Goal: Transaction & Acquisition: Subscribe to service/newsletter

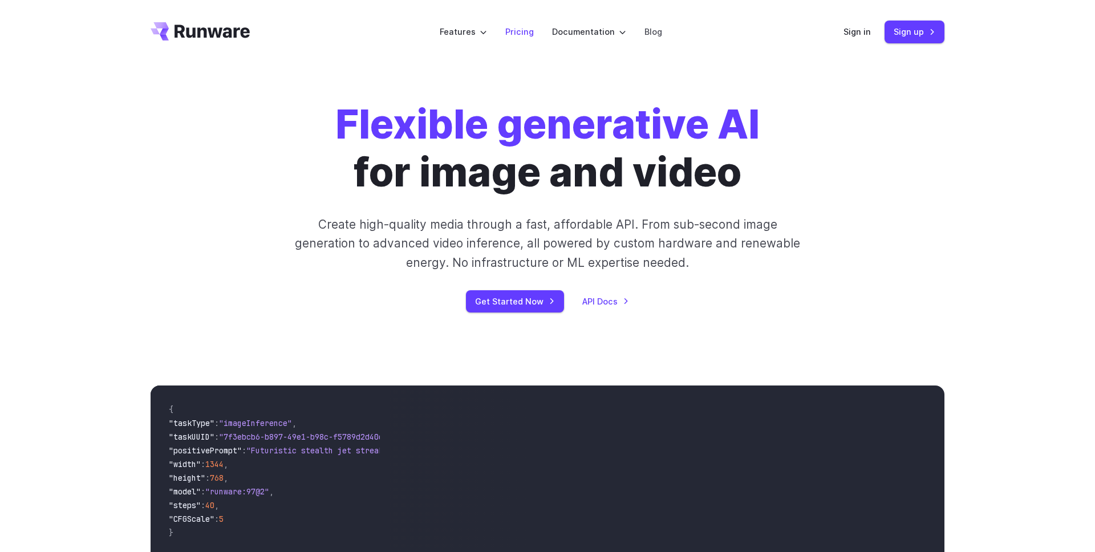
click at [519, 34] on link "Pricing" at bounding box center [519, 31] width 29 height 13
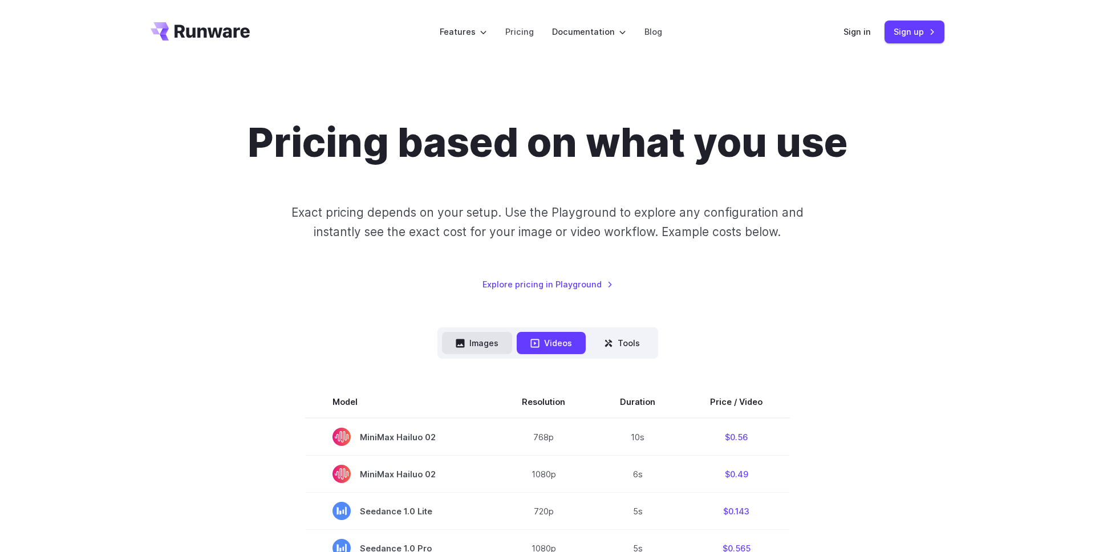
click at [478, 349] on button "Images" at bounding box center [477, 343] width 70 height 22
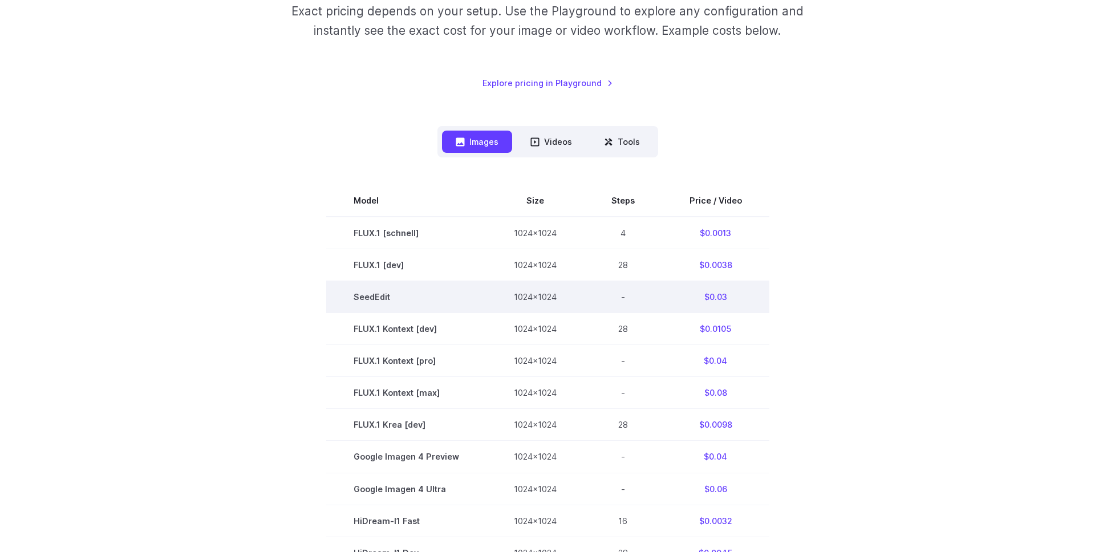
scroll to position [183, 0]
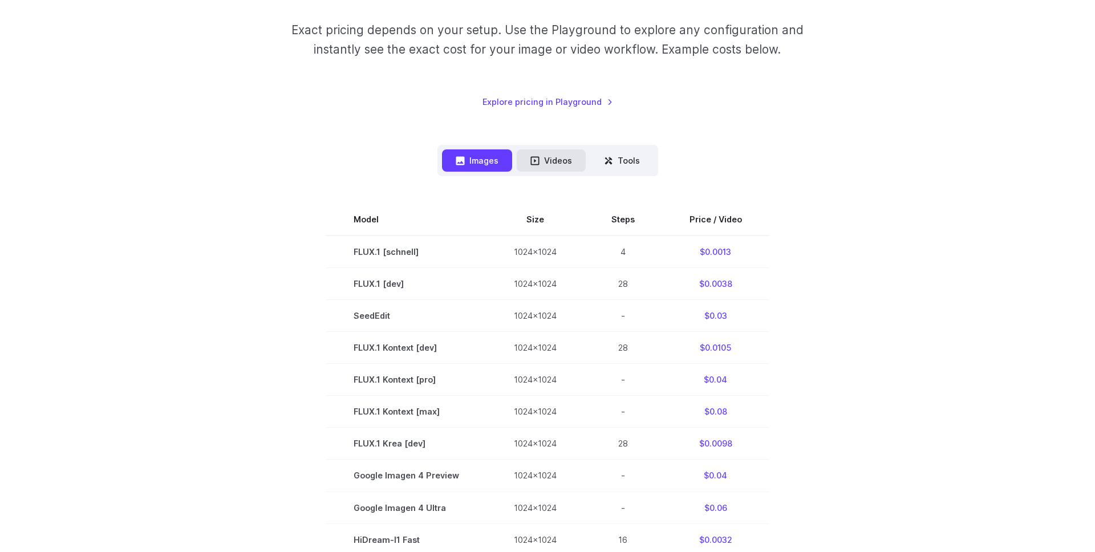
click at [564, 163] on button "Videos" at bounding box center [551, 160] width 69 height 22
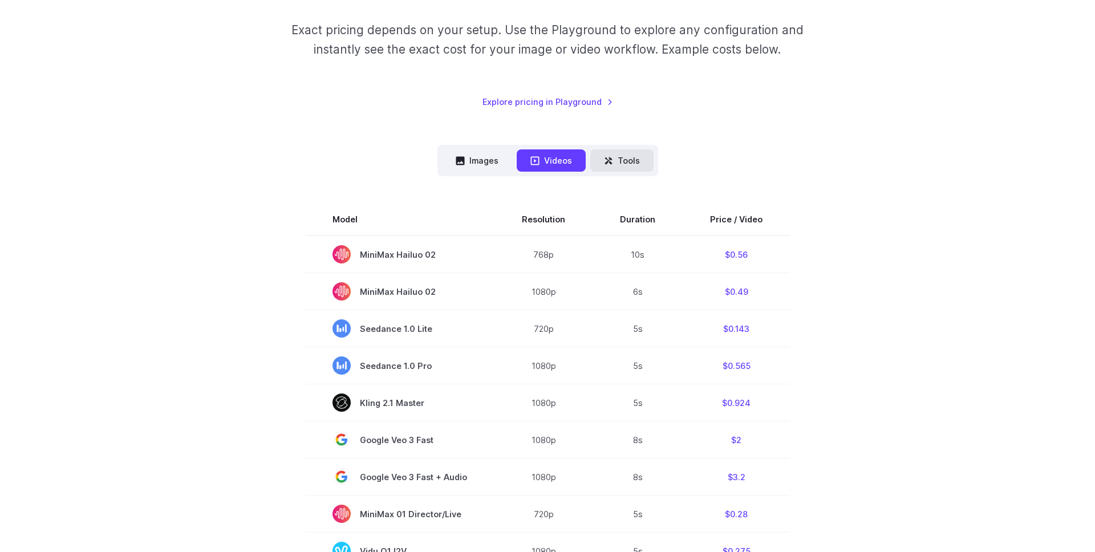
click at [610, 161] on icon at bounding box center [610, 162] width 3 height 3
click at [626, 161] on button "Tools" at bounding box center [621, 160] width 63 height 22
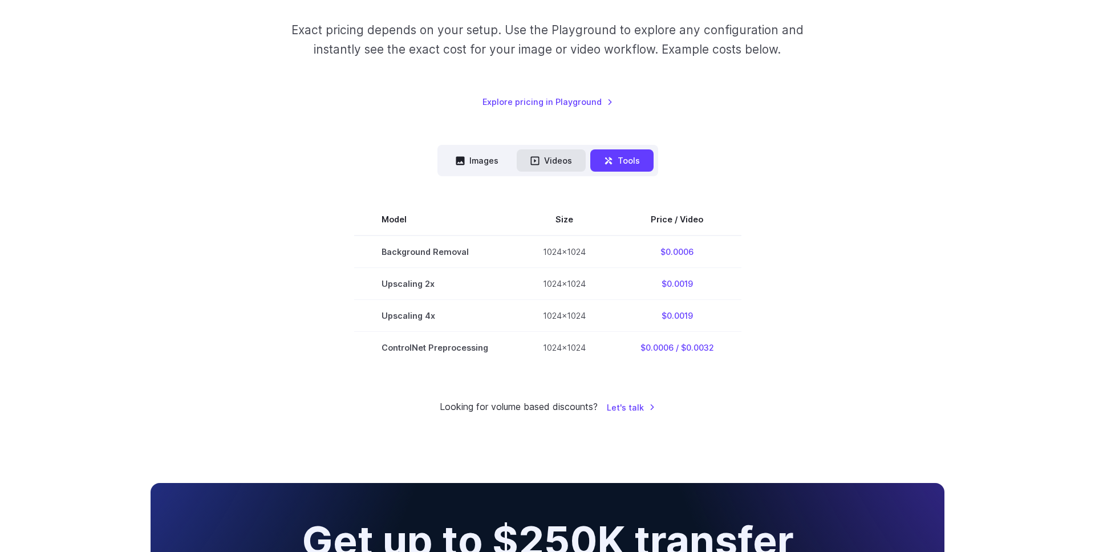
click at [562, 161] on button "Videos" at bounding box center [551, 160] width 69 height 22
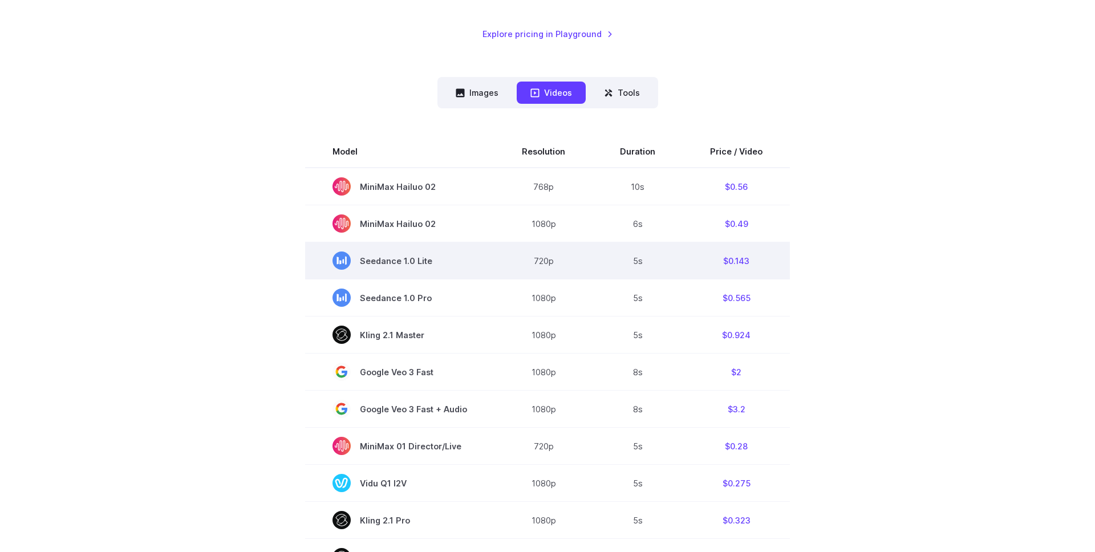
scroll to position [0, 0]
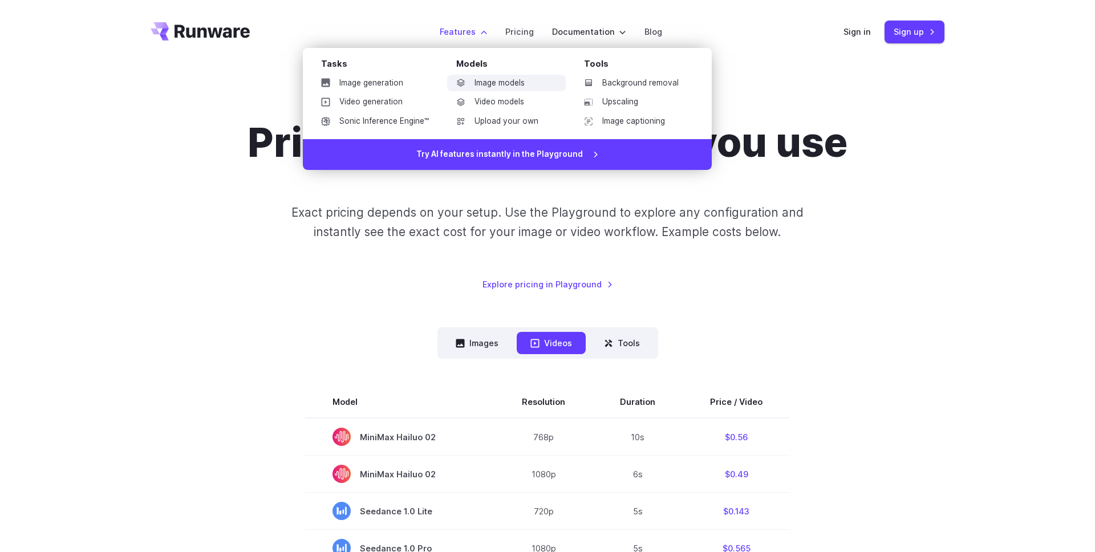
click at [499, 82] on link "Image models" at bounding box center [506, 83] width 119 height 17
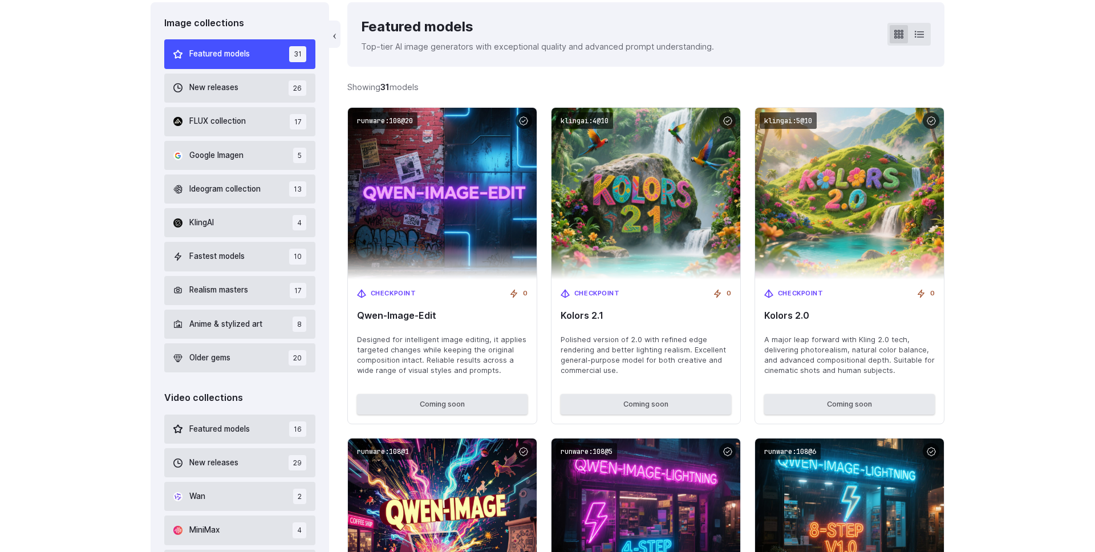
scroll to position [341, 0]
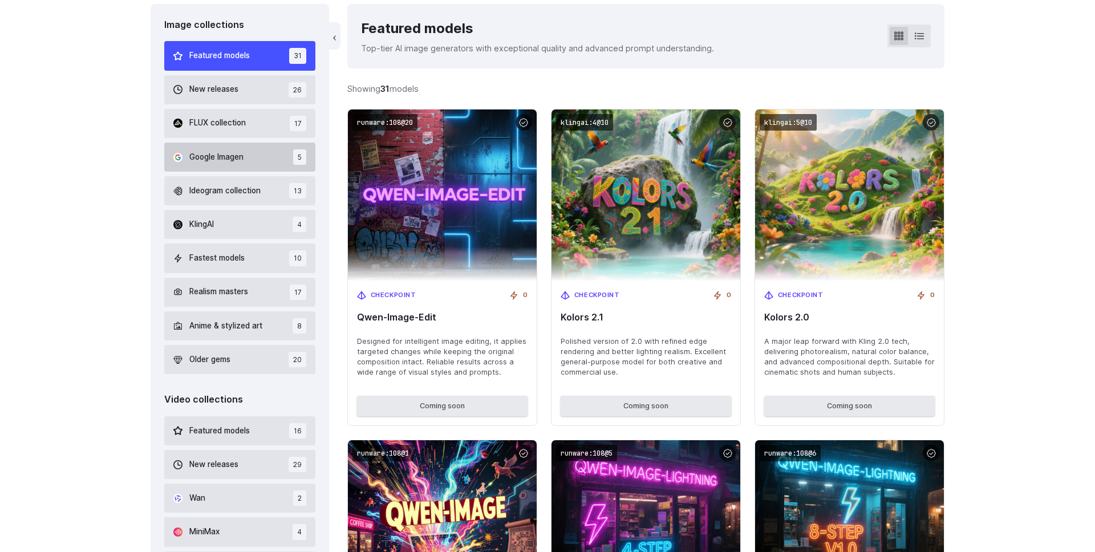
click at [281, 159] on button "Google Imagen 5" at bounding box center [239, 157] width 151 height 29
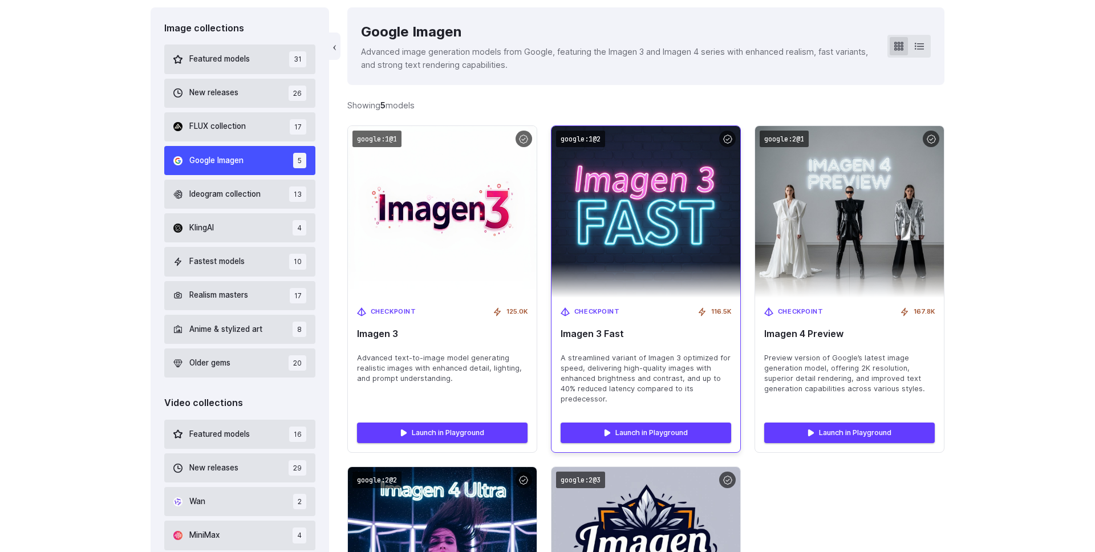
scroll to position [339, 0]
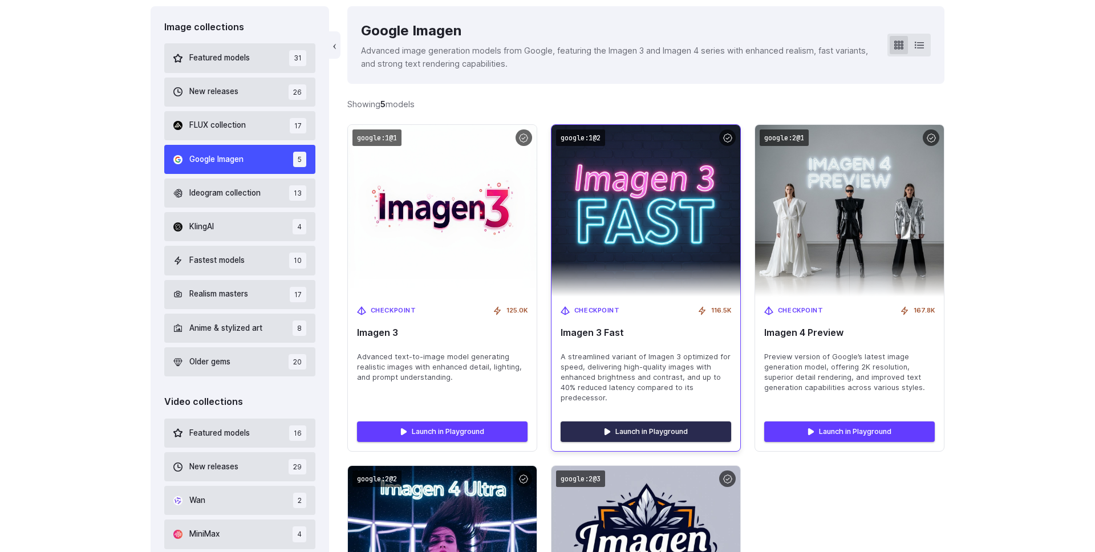
click at [647, 435] on link "Launch in Playground" at bounding box center [646, 432] width 171 height 21
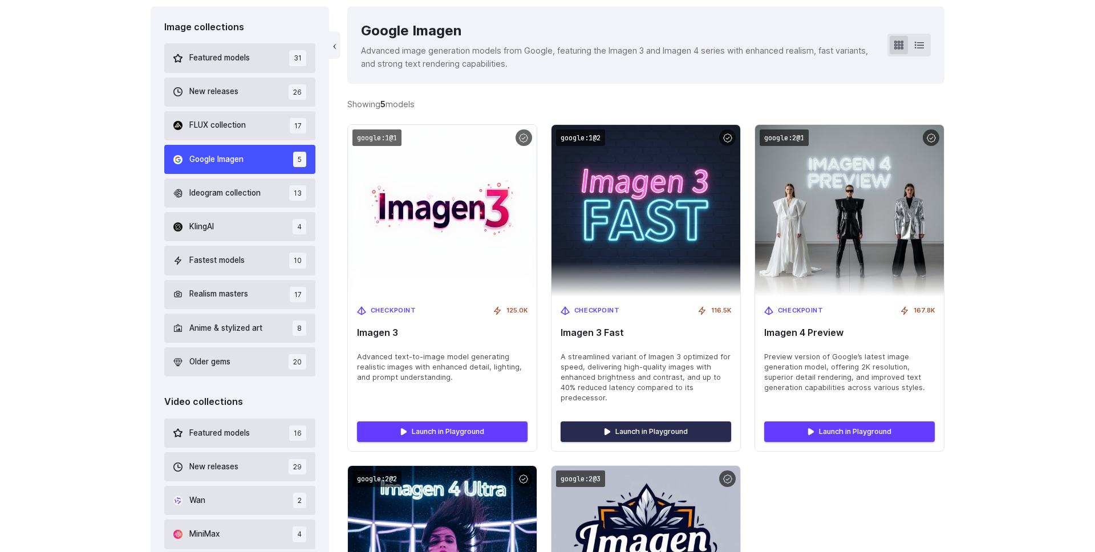
scroll to position [0, 0]
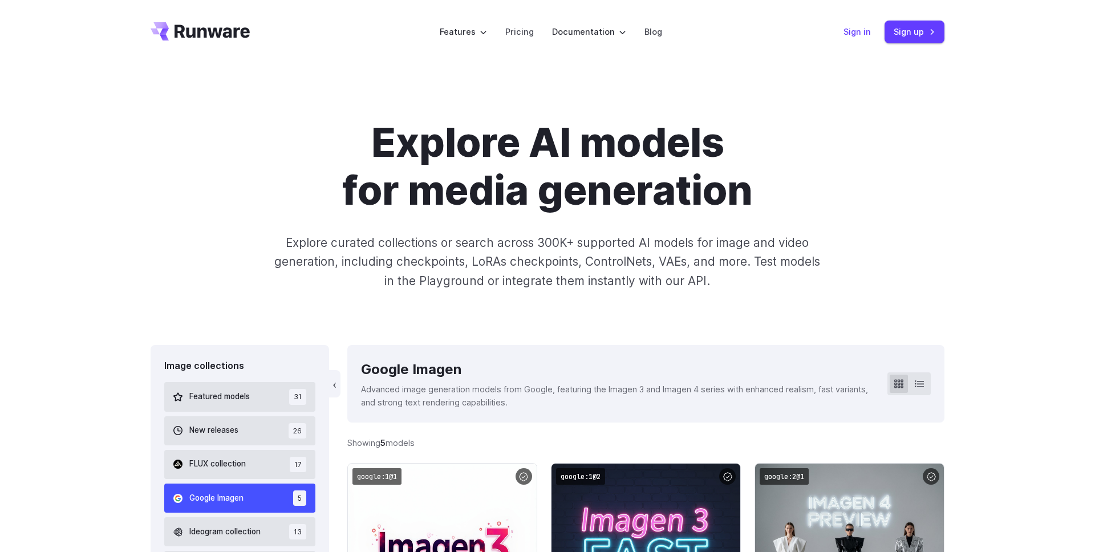
click at [865, 33] on link "Sign in" at bounding box center [857, 31] width 27 height 13
click at [921, 34] on link "Sign up" at bounding box center [915, 32] width 60 height 22
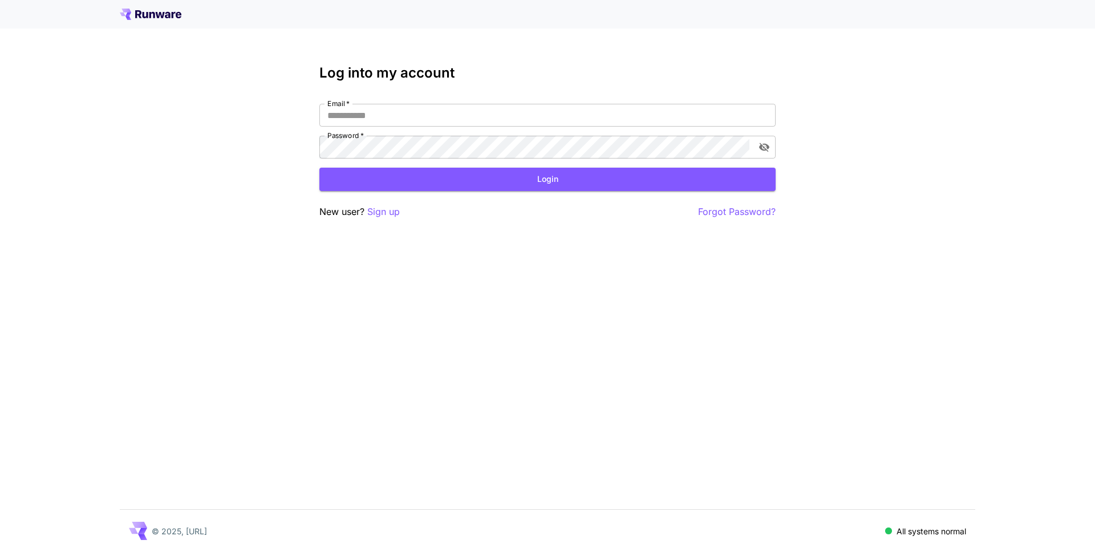
click at [171, 11] on icon at bounding box center [151, 14] width 62 height 11
click at [523, 120] on input "Email   *" at bounding box center [547, 115] width 456 height 23
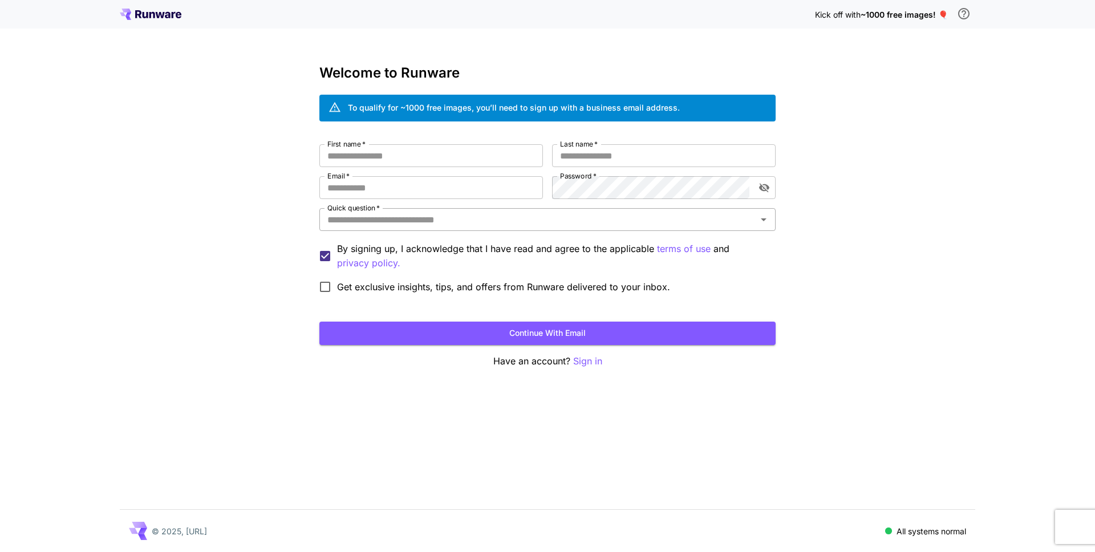
click at [471, 214] on input "Quick question   *" at bounding box center [538, 220] width 431 height 16
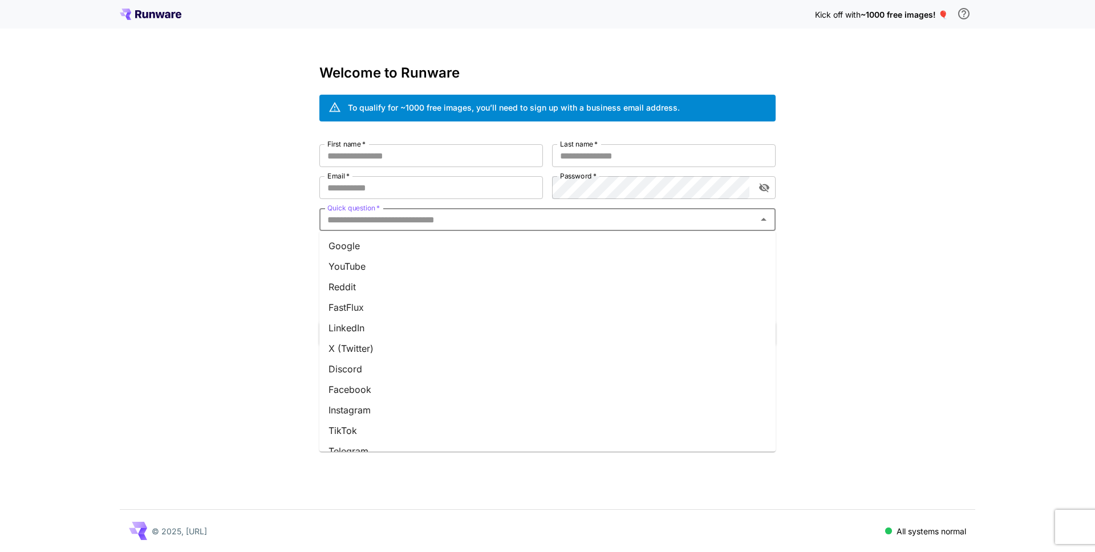
click at [458, 263] on li "YouTube" at bounding box center [547, 266] width 456 height 21
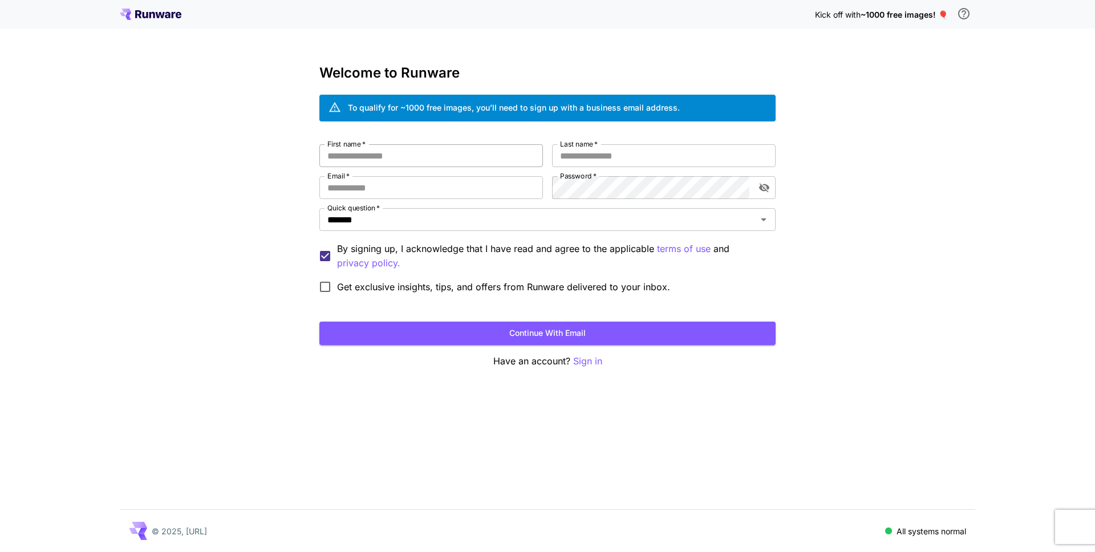
click at [446, 160] on input "First name   *" at bounding box center [431, 155] width 224 height 23
click at [152, 15] on icon at bounding box center [151, 14] width 62 height 11
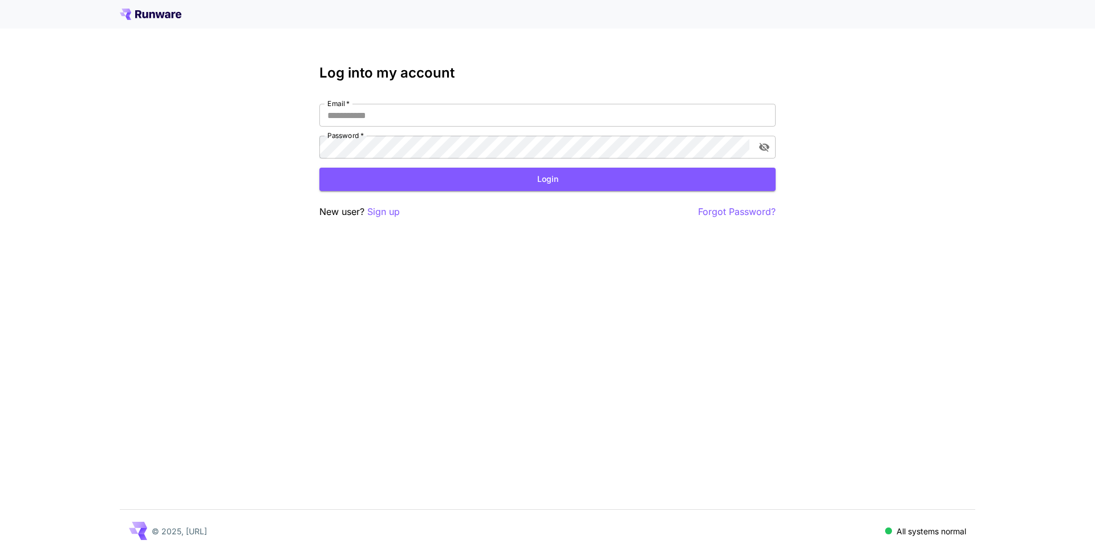
click at [152, 15] on icon at bounding box center [151, 14] width 62 height 11
click at [168, 9] on icon at bounding box center [151, 14] width 62 height 11
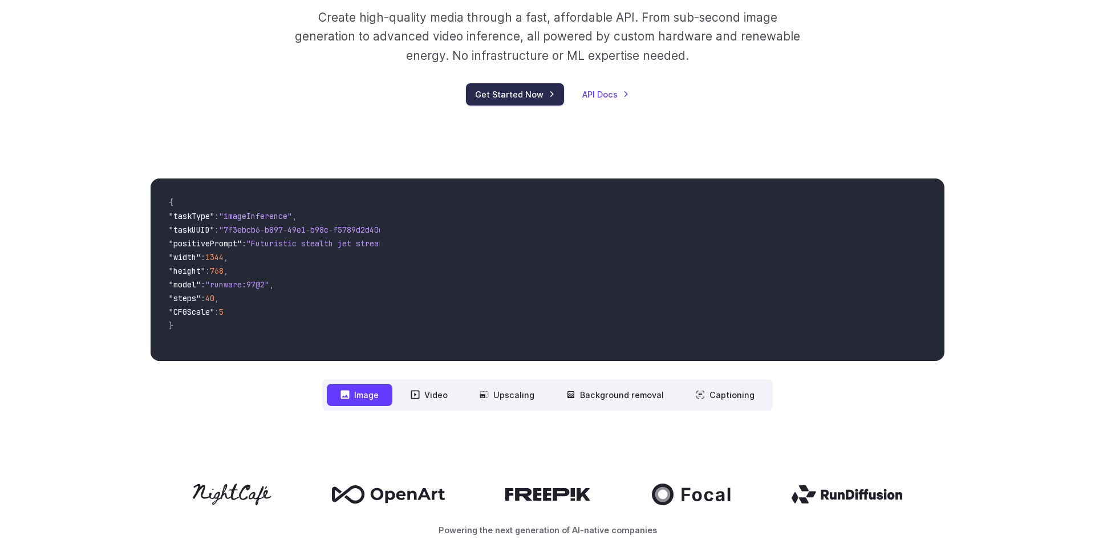
scroll to position [123, 0]
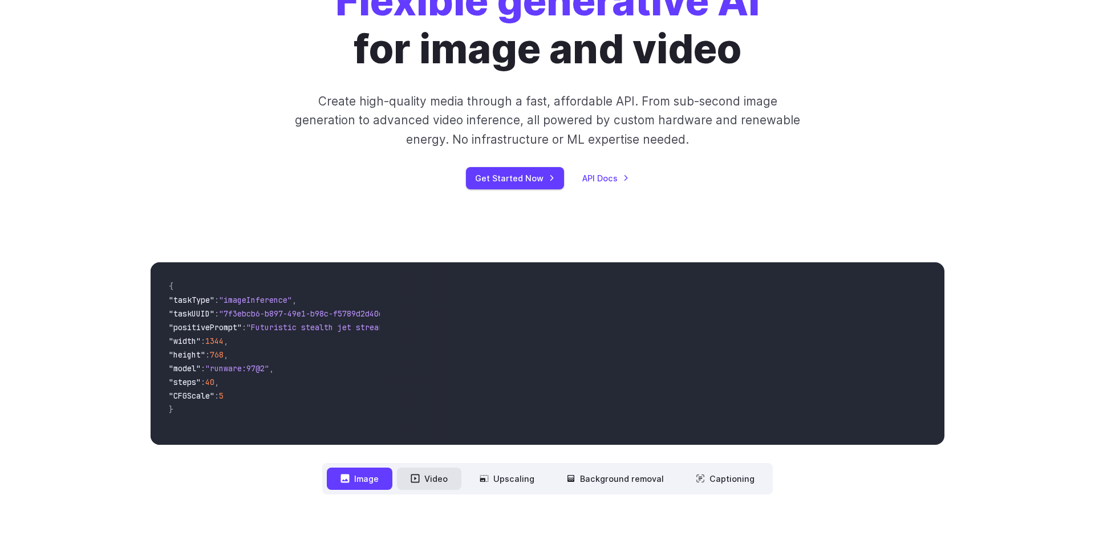
click at [443, 483] on button "Video" at bounding box center [429, 479] width 64 height 22
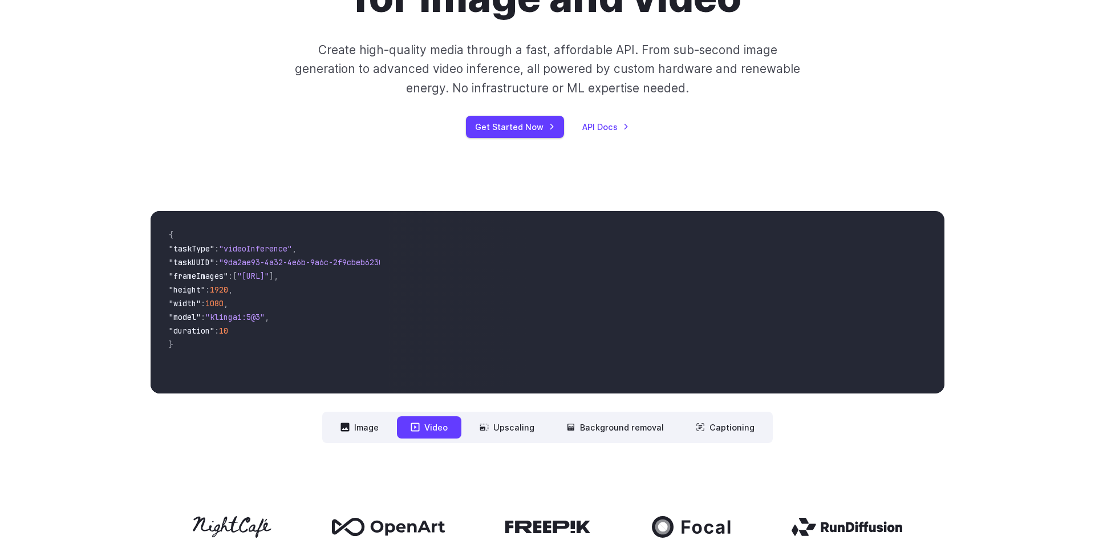
scroll to position [460, 0]
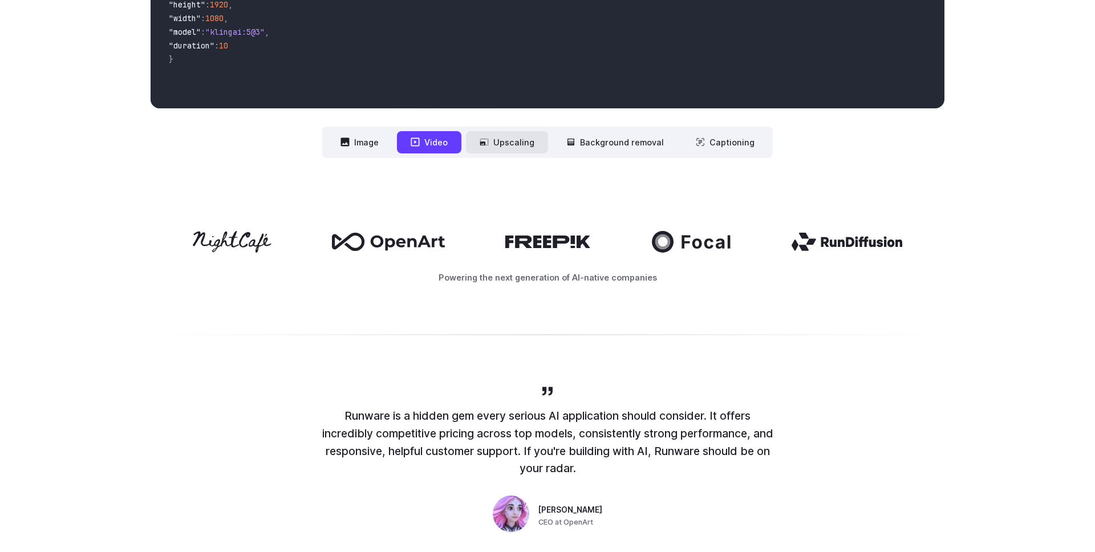
click at [524, 135] on button "Upscaling" at bounding box center [507, 142] width 82 height 22
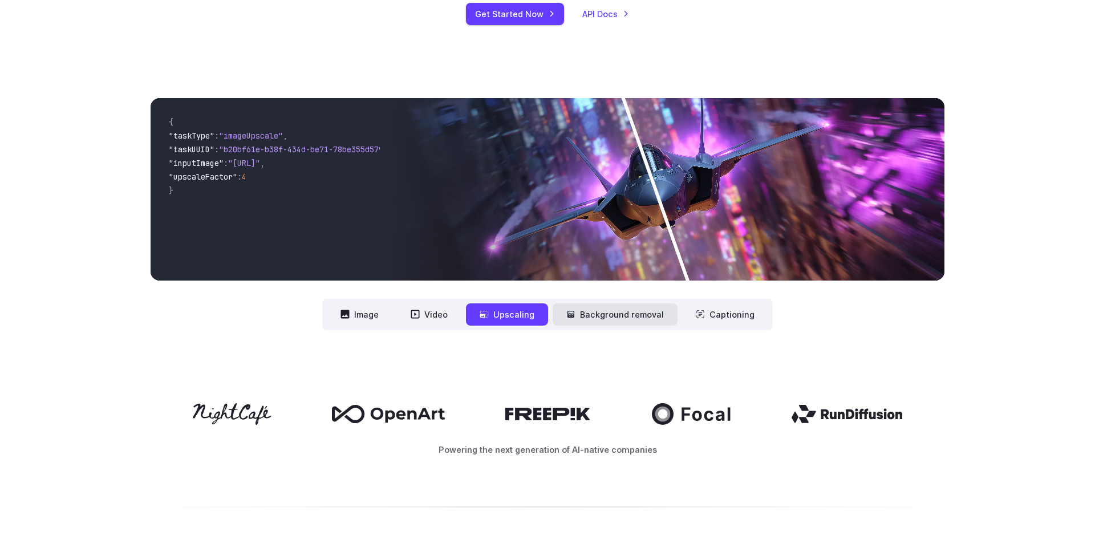
scroll to position [224, 0]
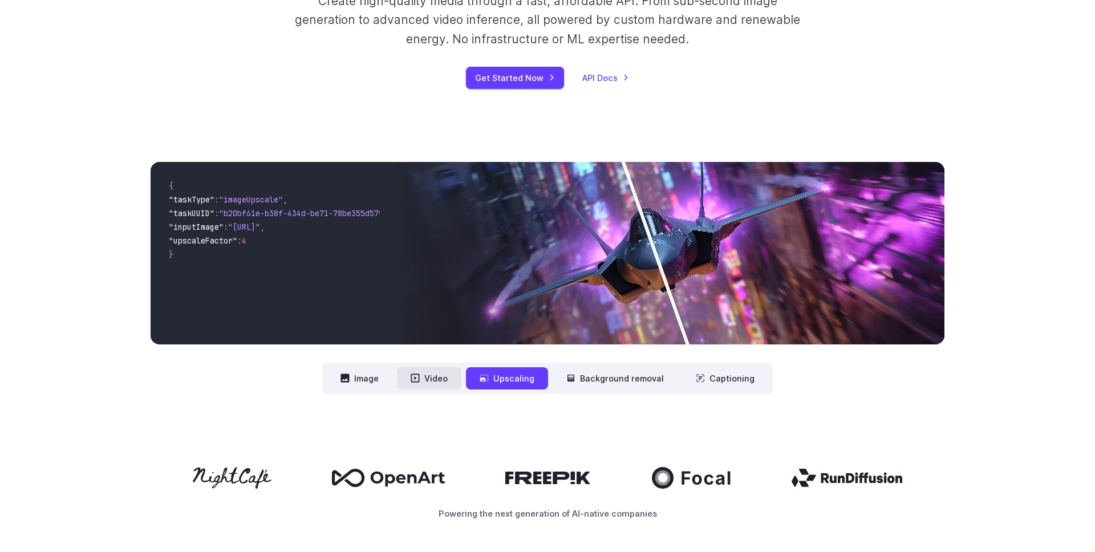
click at [450, 374] on button "Video" at bounding box center [429, 378] width 64 height 22
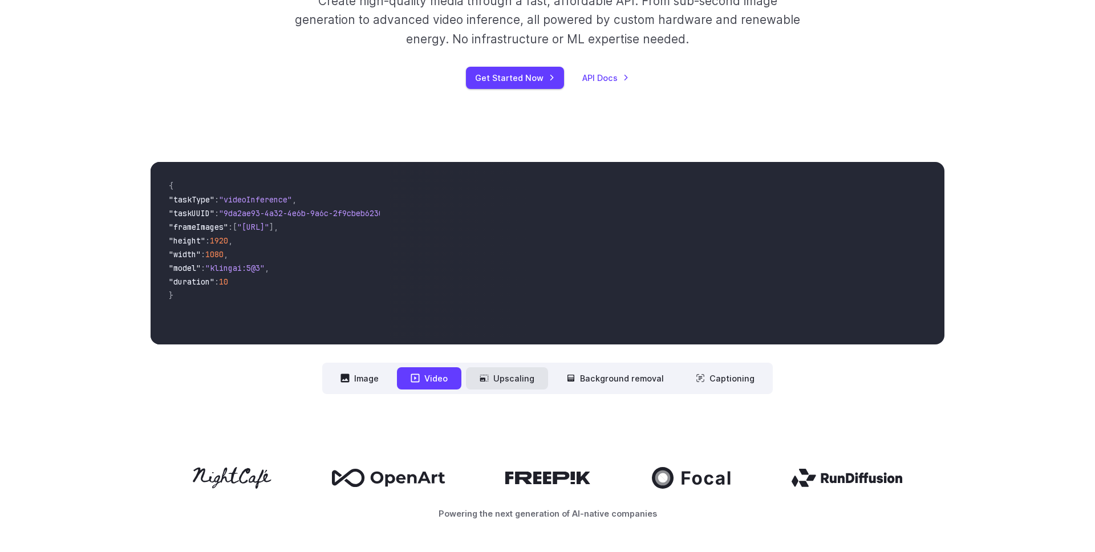
click at [514, 374] on button "Upscaling" at bounding box center [507, 378] width 82 height 22
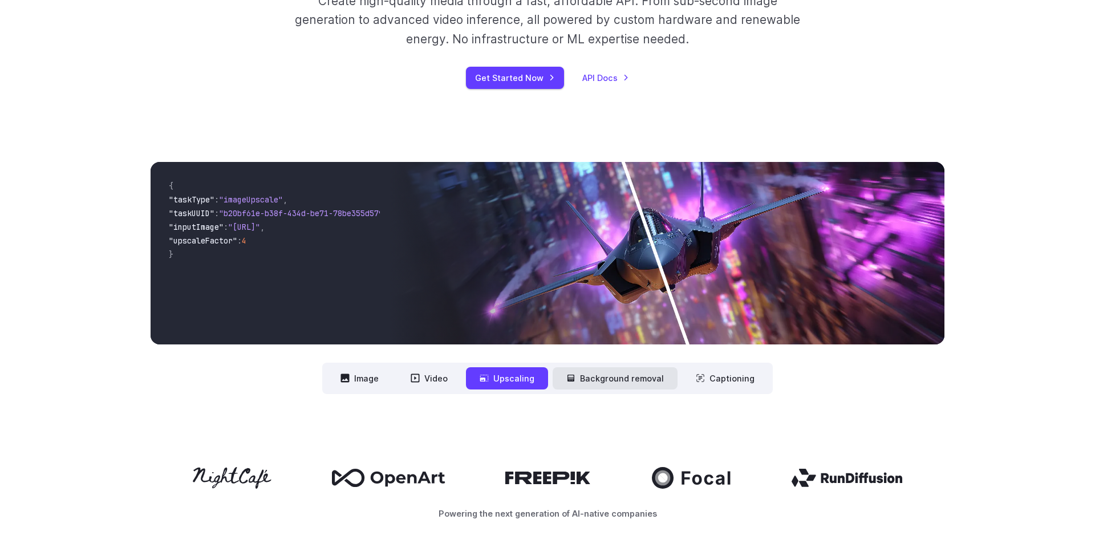
click at [669, 386] on button "Background removal" at bounding box center [615, 378] width 125 height 22
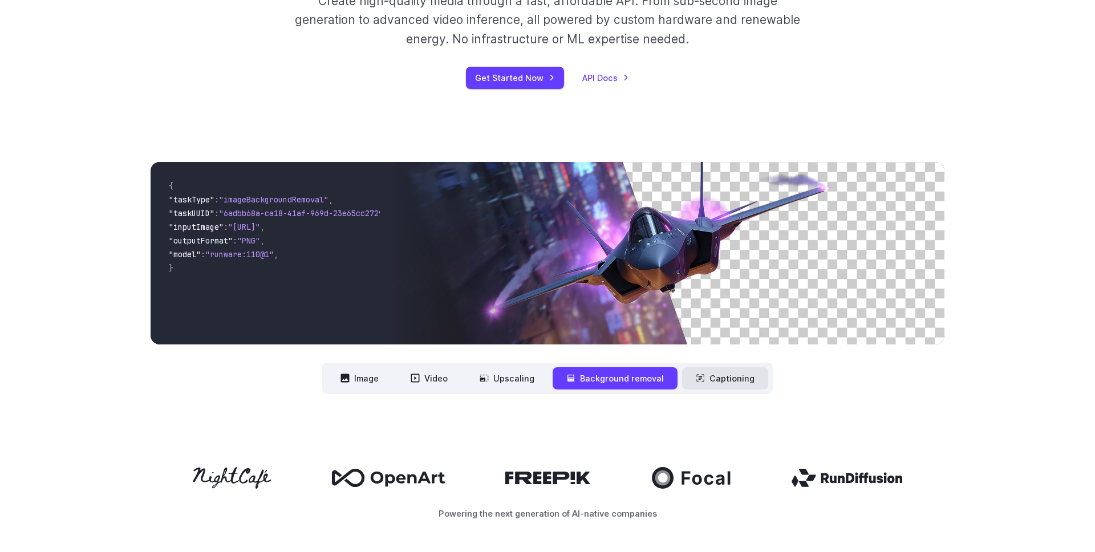
click at [724, 381] on button "Captioning" at bounding box center [725, 378] width 86 height 22
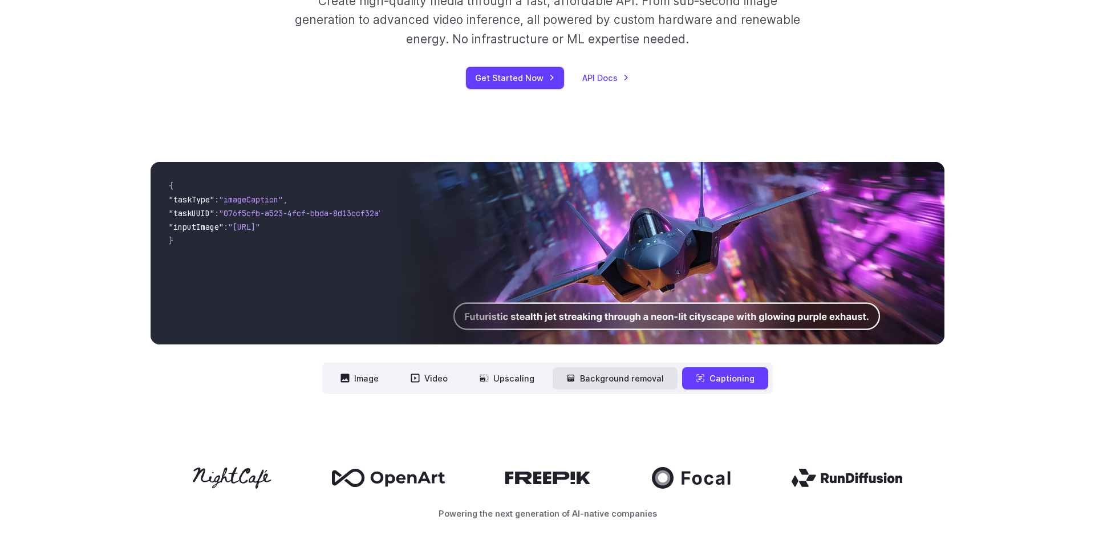
click at [625, 378] on button "Background removal" at bounding box center [615, 378] width 125 height 22
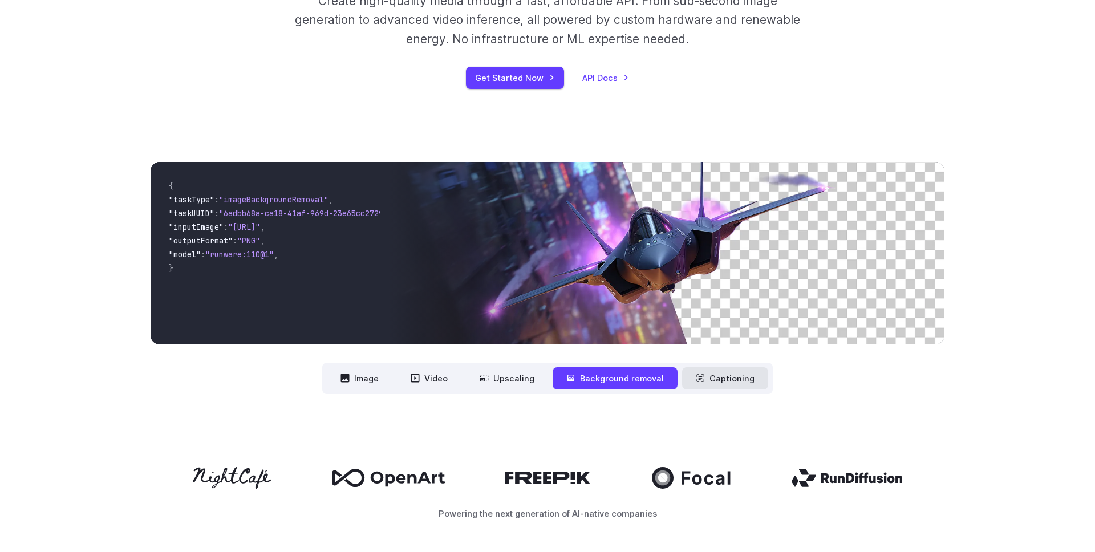
click at [708, 377] on button "Captioning" at bounding box center [725, 378] width 86 height 22
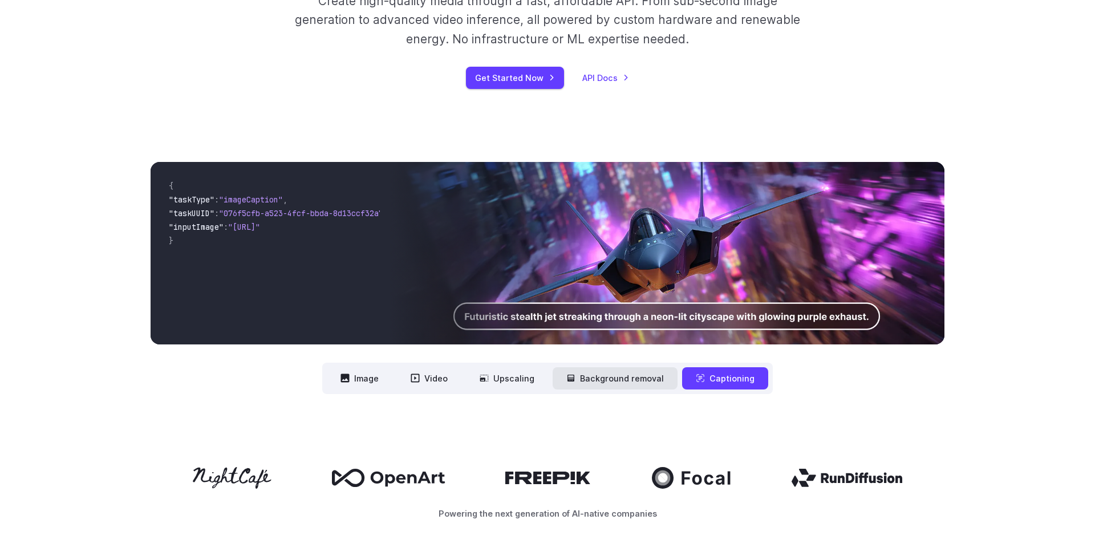
click at [661, 377] on button "Background removal" at bounding box center [615, 378] width 125 height 22
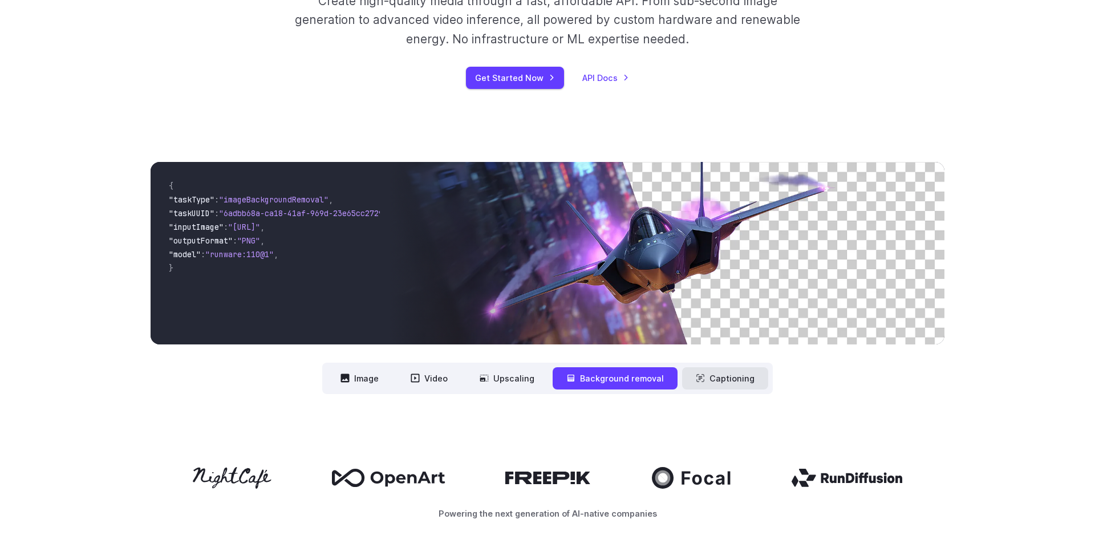
click at [714, 372] on button "Captioning" at bounding box center [725, 378] width 86 height 22
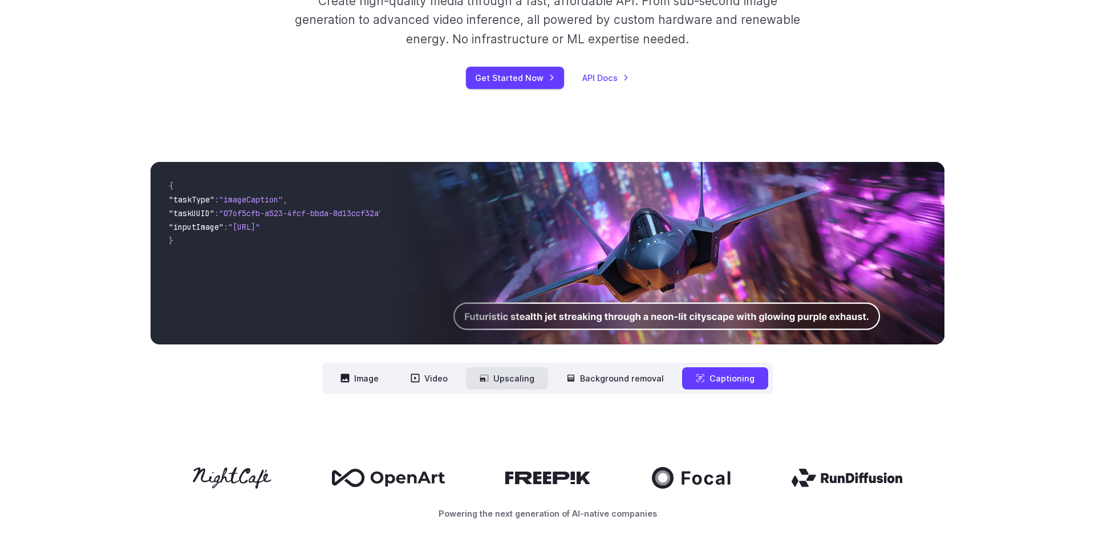
click at [506, 377] on button "Upscaling" at bounding box center [507, 378] width 82 height 22
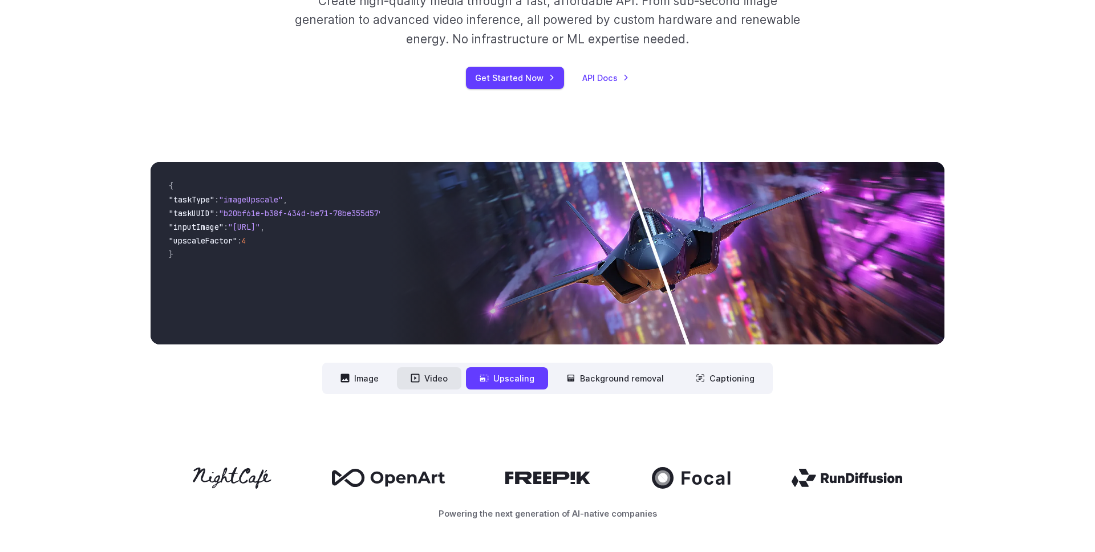
click at [402, 378] on button "Video" at bounding box center [429, 378] width 64 height 22
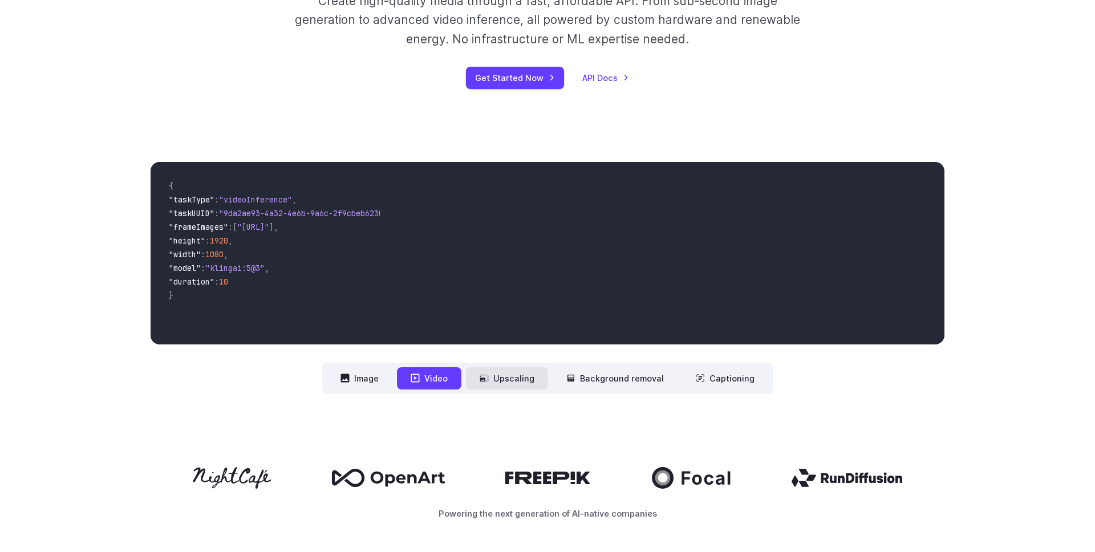
click at [483, 375] on icon at bounding box center [484, 378] width 9 height 9
click at [527, 379] on button "Upscaling" at bounding box center [507, 378] width 82 height 22
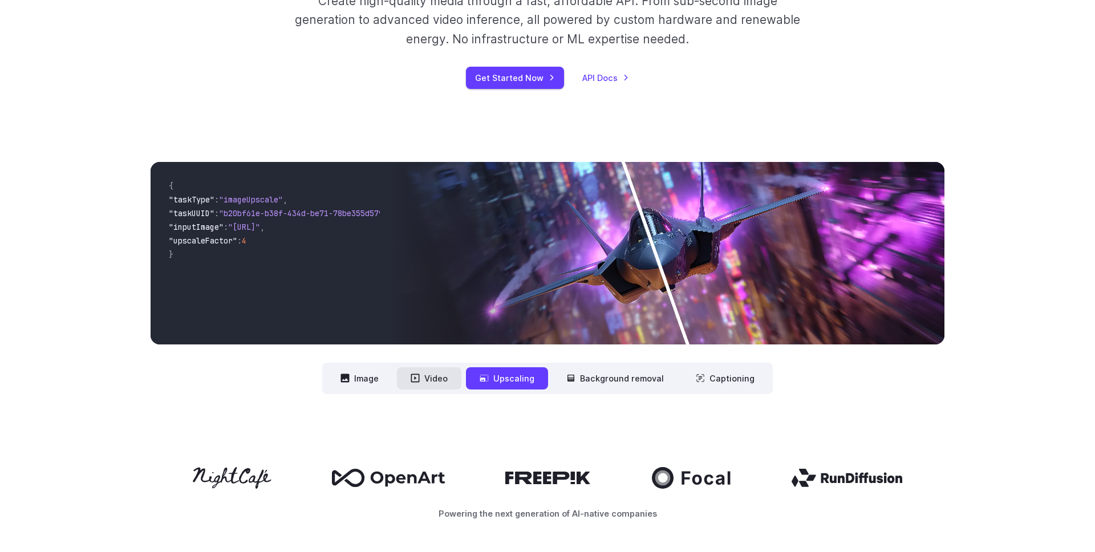
click at [461, 378] on button "Video" at bounding box center [429, 378] width 64 height 22
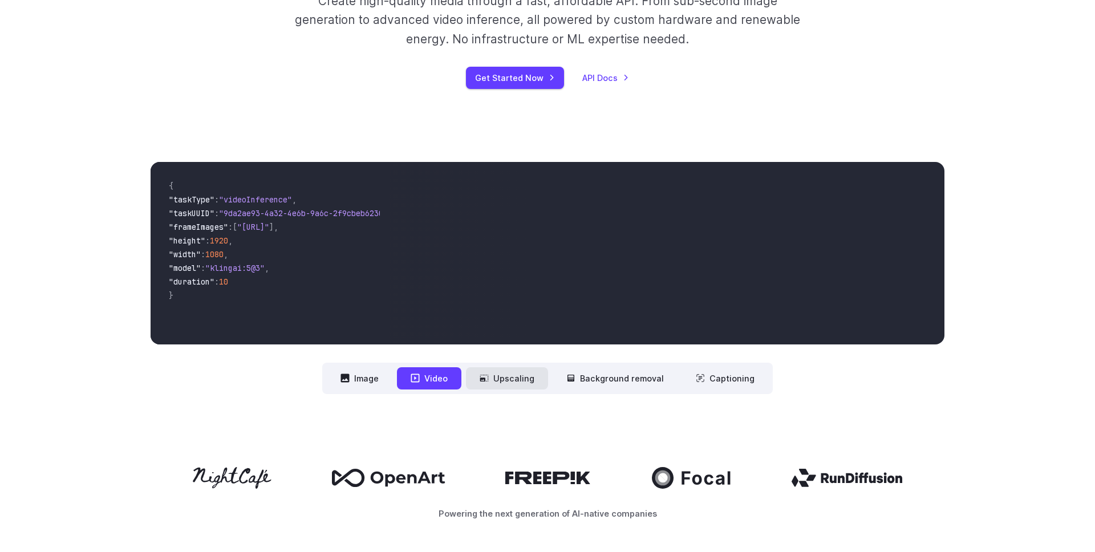
click at [512, 374] on button "Upscaling" at bounding box center [507, 378] width 82 height 22
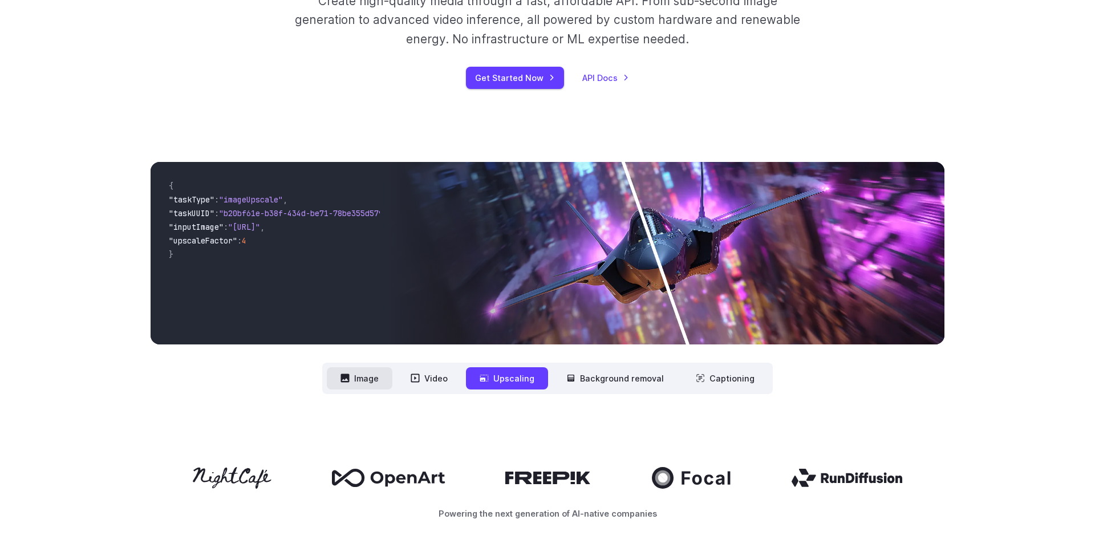
click at [369, 385] on button "Image" at bounding box center [360, 378] width 66 height 22
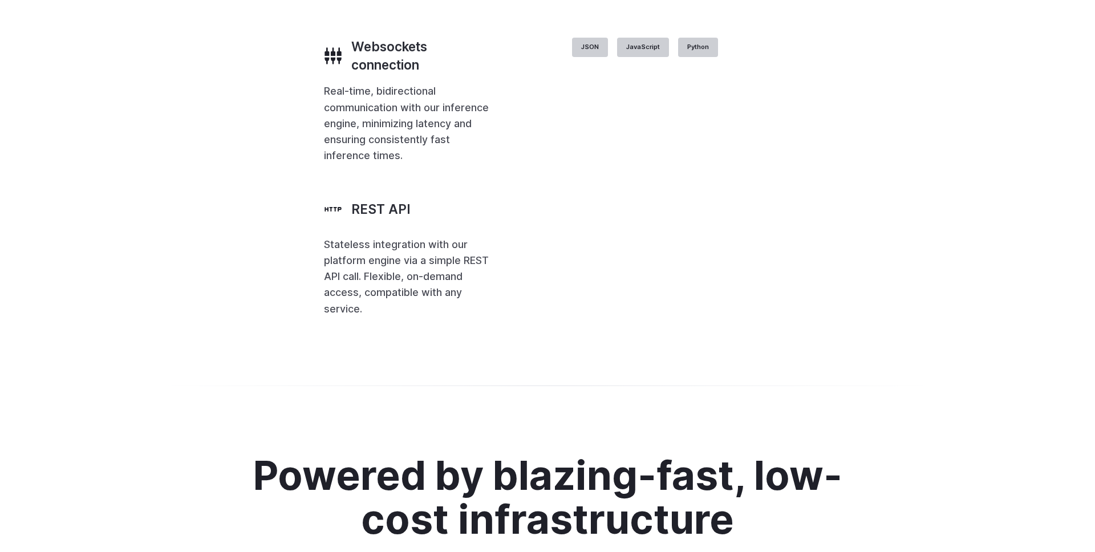
scroll to position [2751, 0]
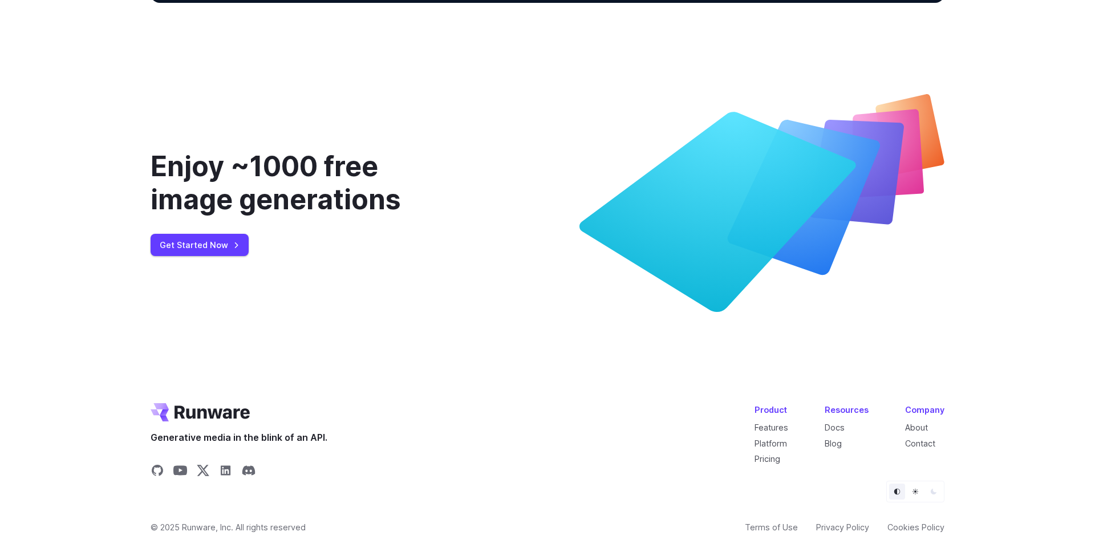
scroll to position [4273, 0]
drag, startPoint x: 337, startPoint y: 440, endPoint x: 140, endPoint y: 437, distance: 197.4
click at [140, 437] on footer "Generative media in the blink of an API. Product Features Platform Pricing Reso…" at bounding box center [547, 477] width 821 height 149
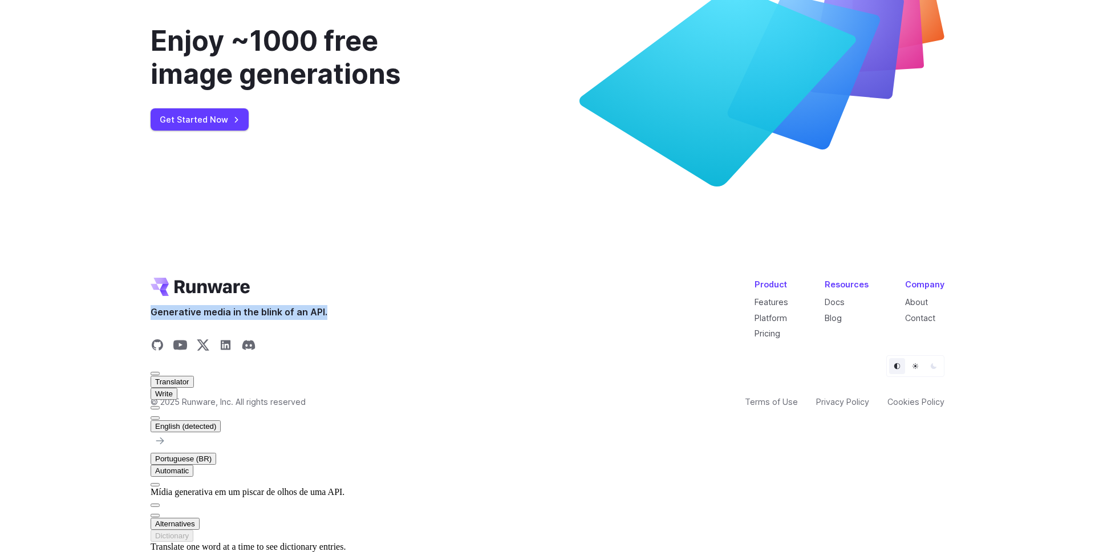
click at [396, 355] on div "Generative media in the blink of an API. Product Features Platform Pricing Reso…" at bounding box center [548, 317] width 794 height 78
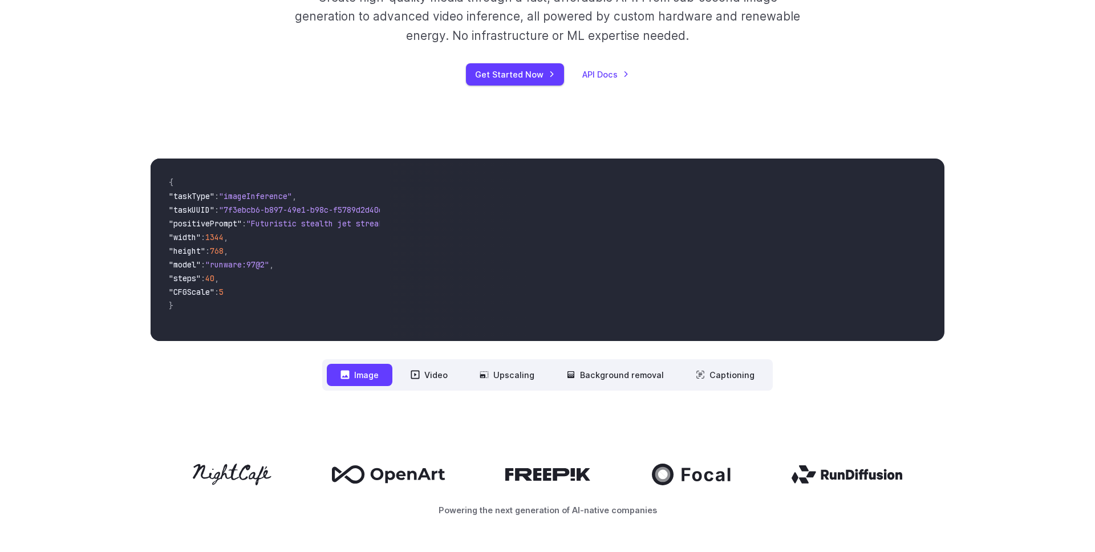
scroll to position [0, 0]
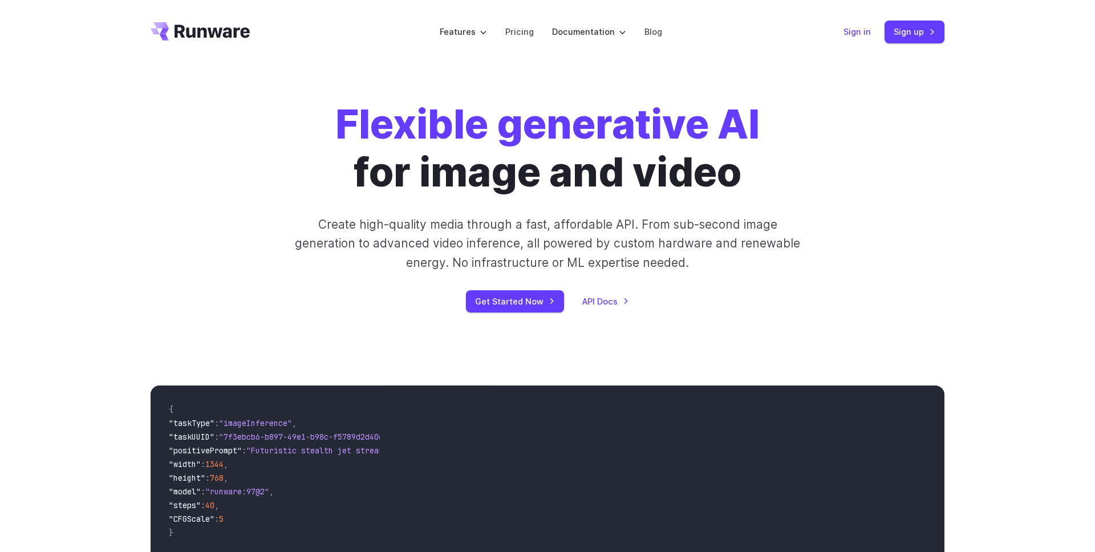
click at [860, 33] on link "Sign in" at bounding box center [857, 31] width 27 height 13
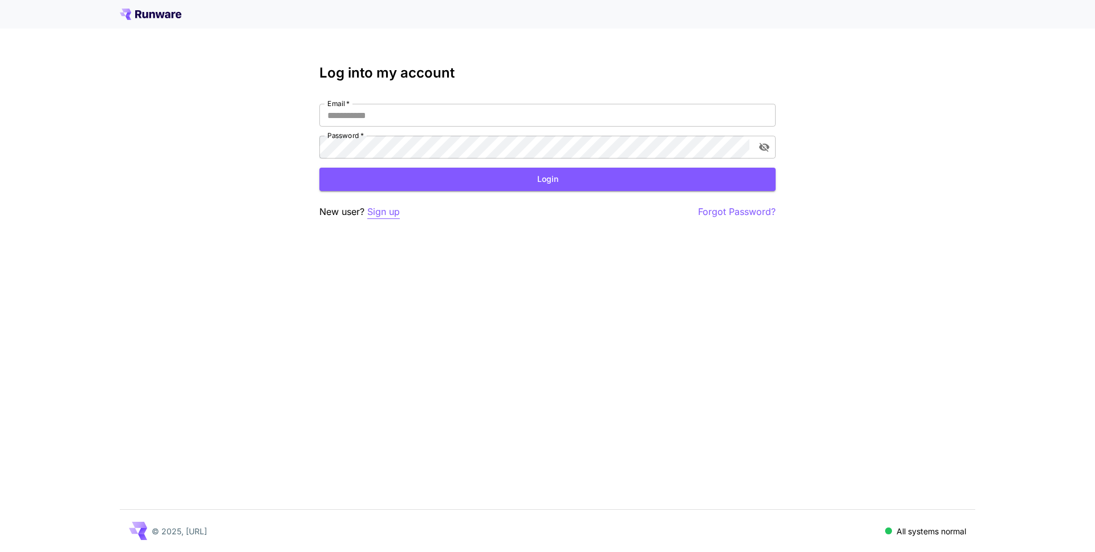
click at [387, 213] on p "Sign up" at bounding box center [383, 212] width 33 height 14
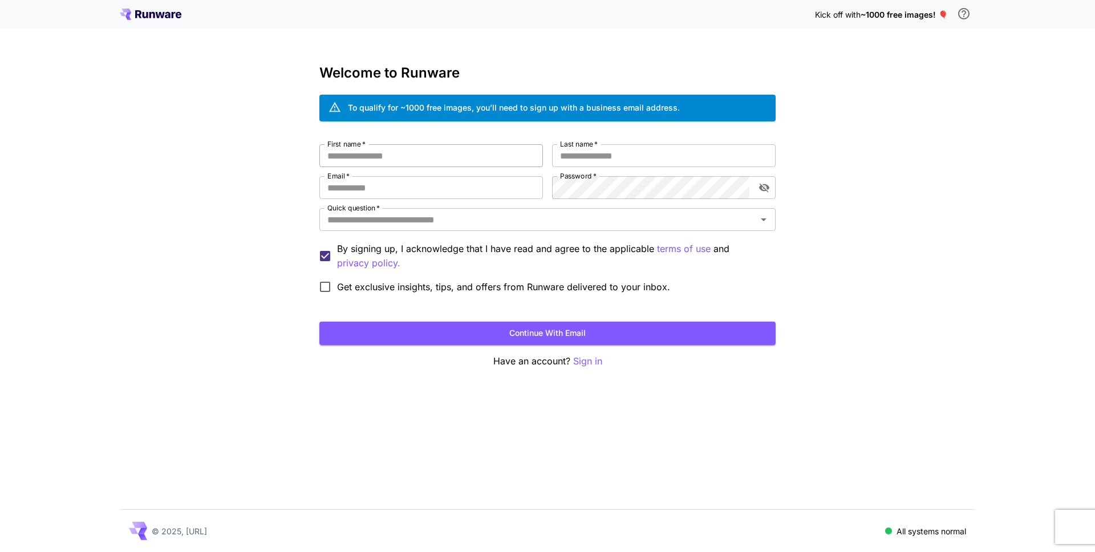
click at [420, 153] on input "First name   *" at bounding box center [431, 155] width 224 height 23
type input "********"
type input "*********"
type input "**********"
click at [736, 213] on input "Quick question   *" at bounding box center [538, 220] width 431 height 16
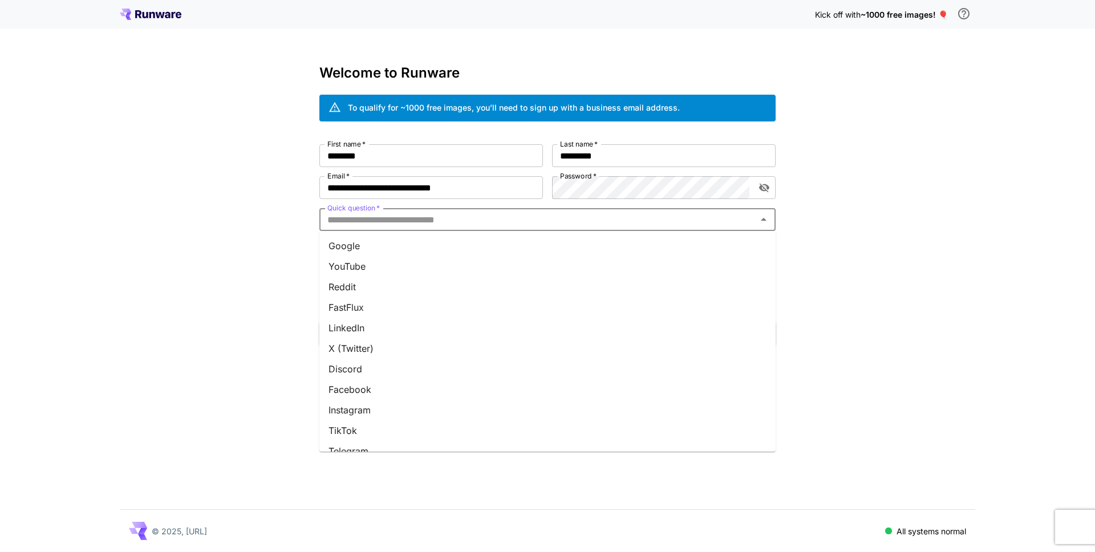
click at [478, 258] on li "YouTube" at bounding box center [547, 266] width 456 height 21
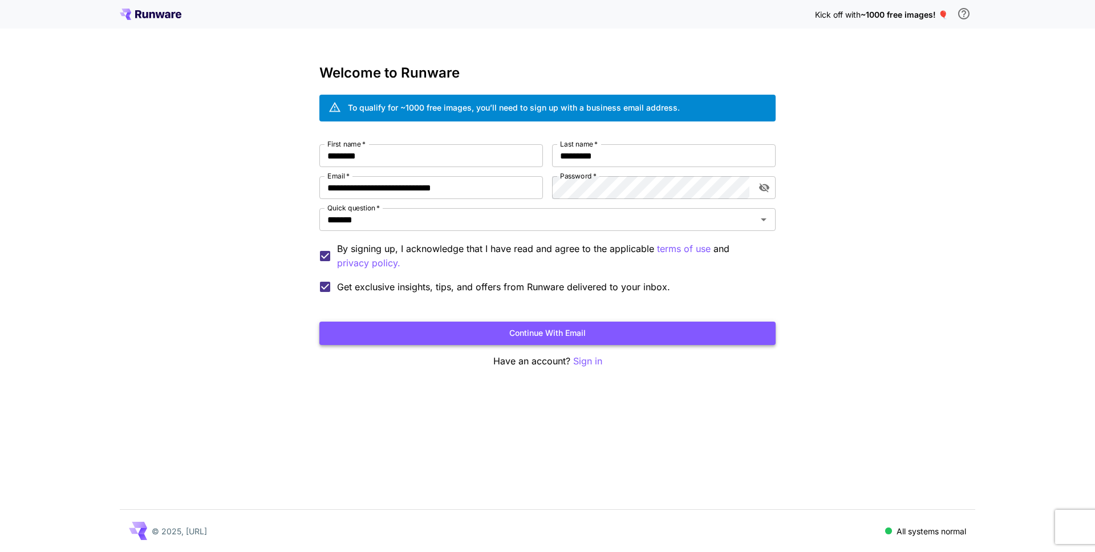
click at [481, 342] on button "Continue with email" at bounding box center [547, 333] width 456 height 23
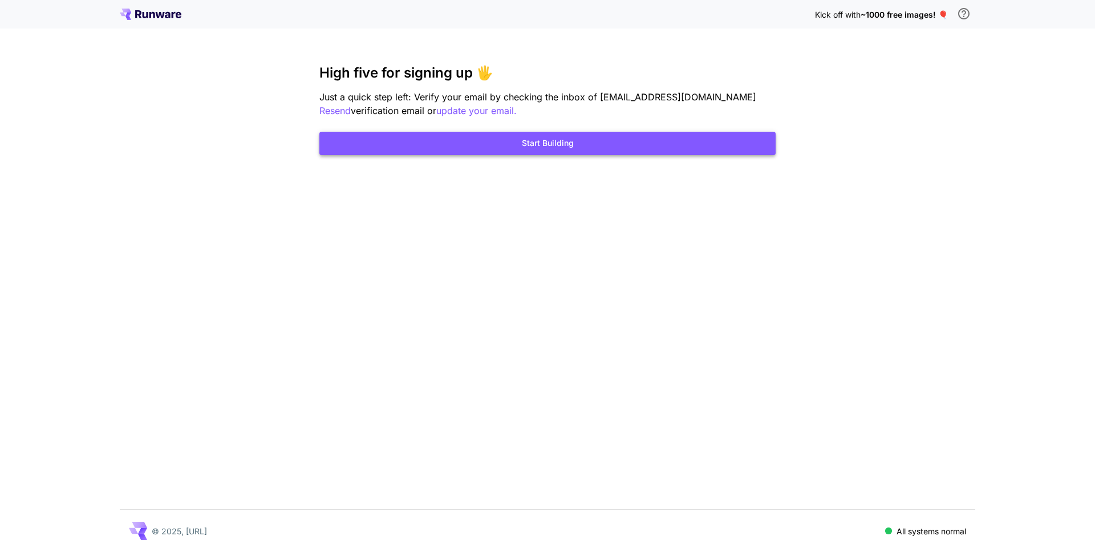
click at [525, 147] on button "Start Building" at bounding box center [547, 143] width 456 height 23
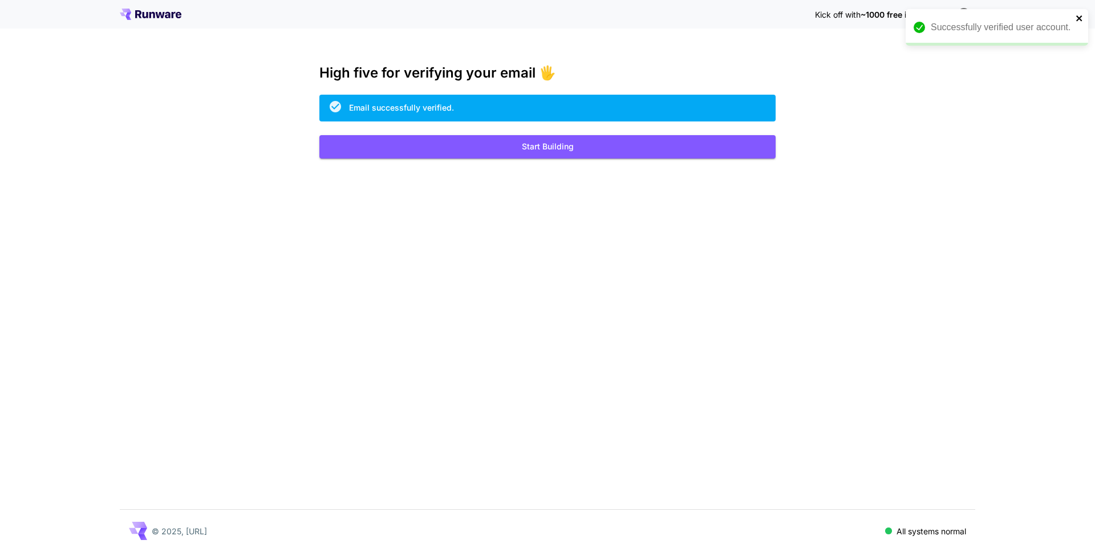
click at [1078, 15] on icon "close" at bounding box center [1080, 18] width 8 height 9
click at [941, 11] on span "~1000 free images! 🎈" at bounding box center [904, 15] width 87 height 10
click at [561, 146] on button "Start Building" at bounding box center [547, 146] width 456 height 23
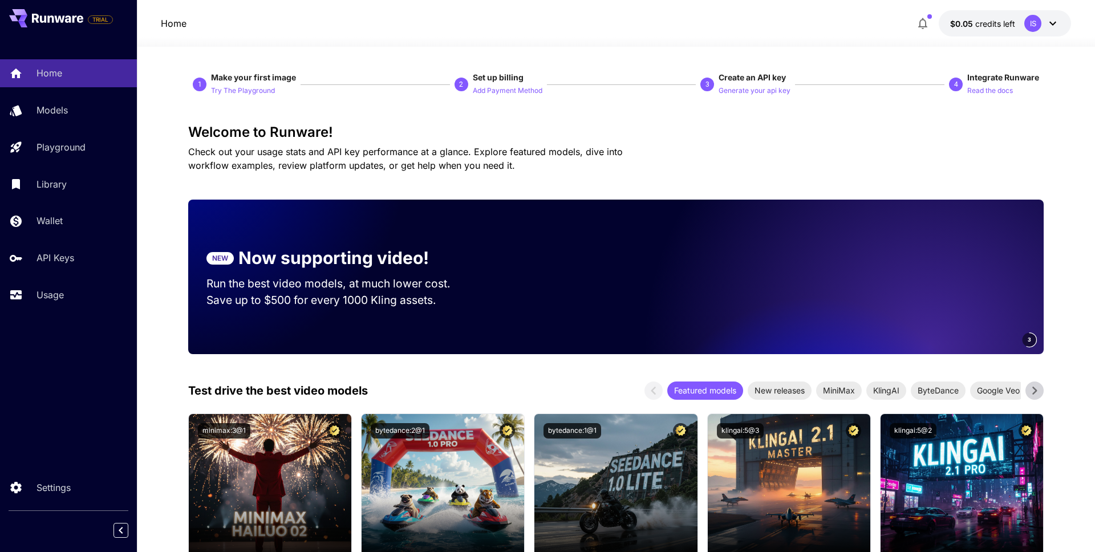
click at [977, 17] on button "$0.05 credits left IS" at bounding box center [1005, 23] width 132 height 26
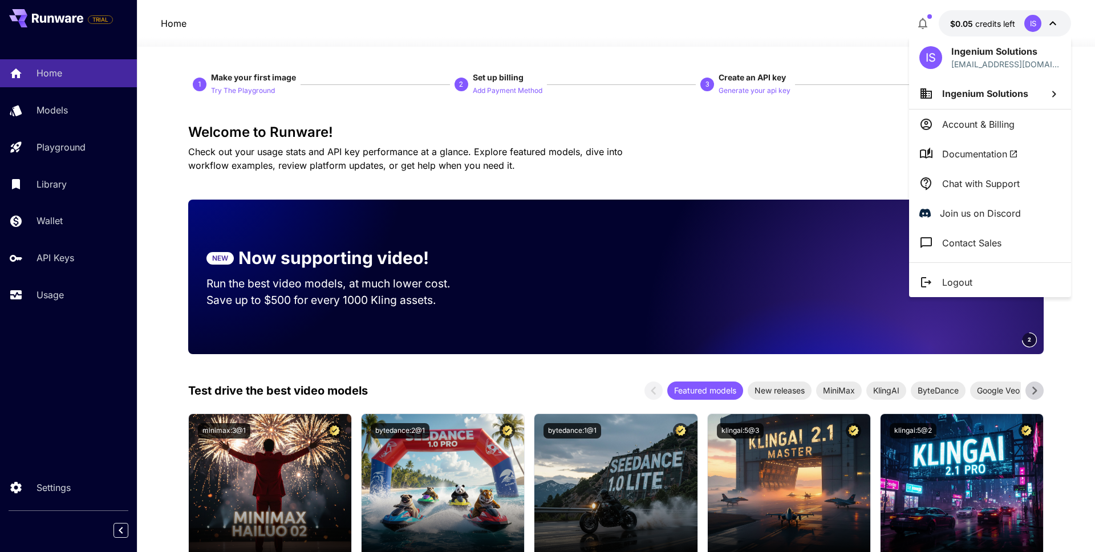
click at [977, 17] on div at bounding box center [547, 276] width 1095 height 552
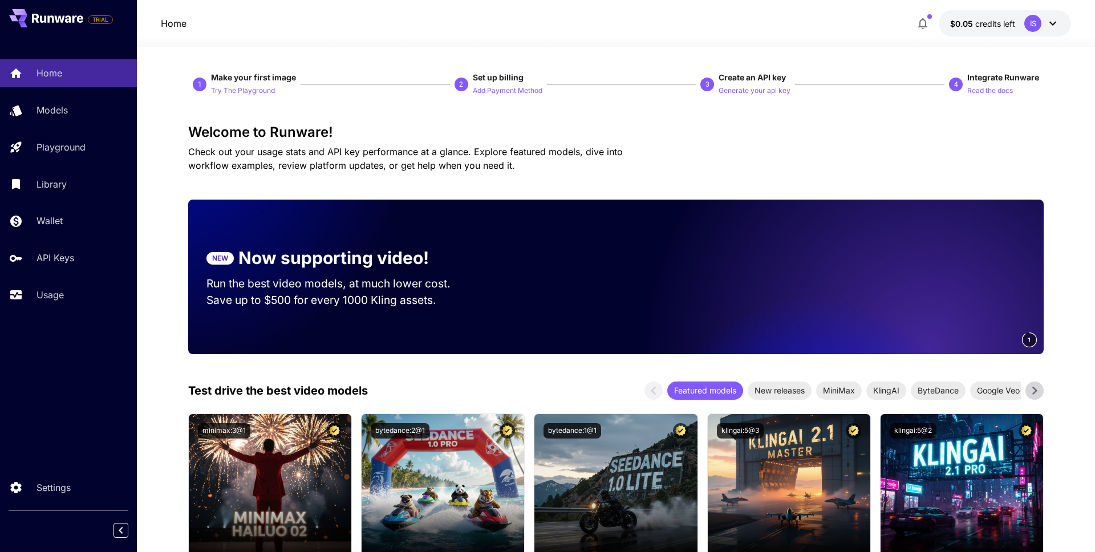
click at [922, 17] on icon "button" at bounding box center [923, 24] width 14 height 14
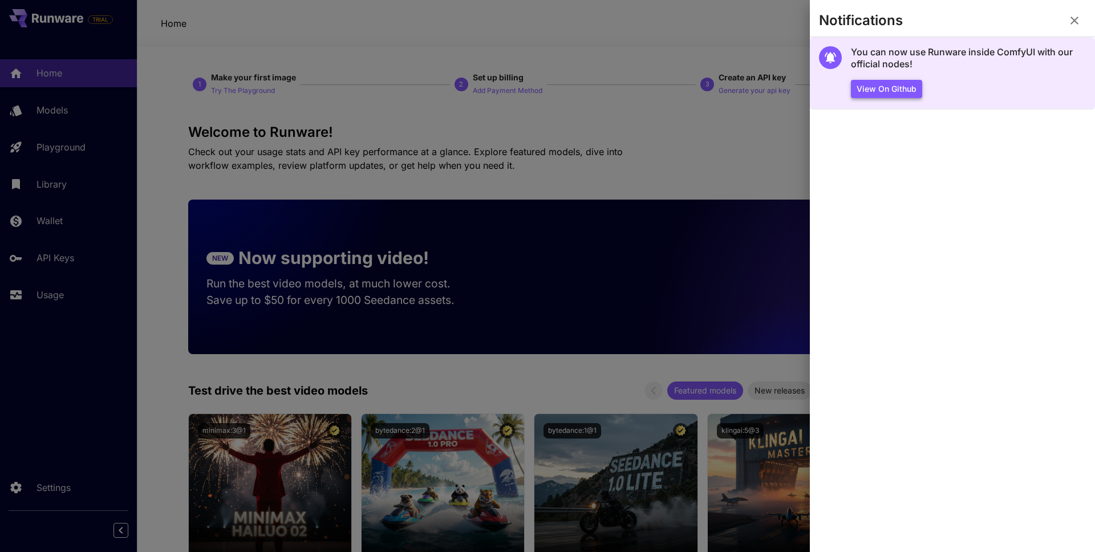
click at [903, 91] on button "View on Github" at bounding box center [886, 89] width 71 height 19
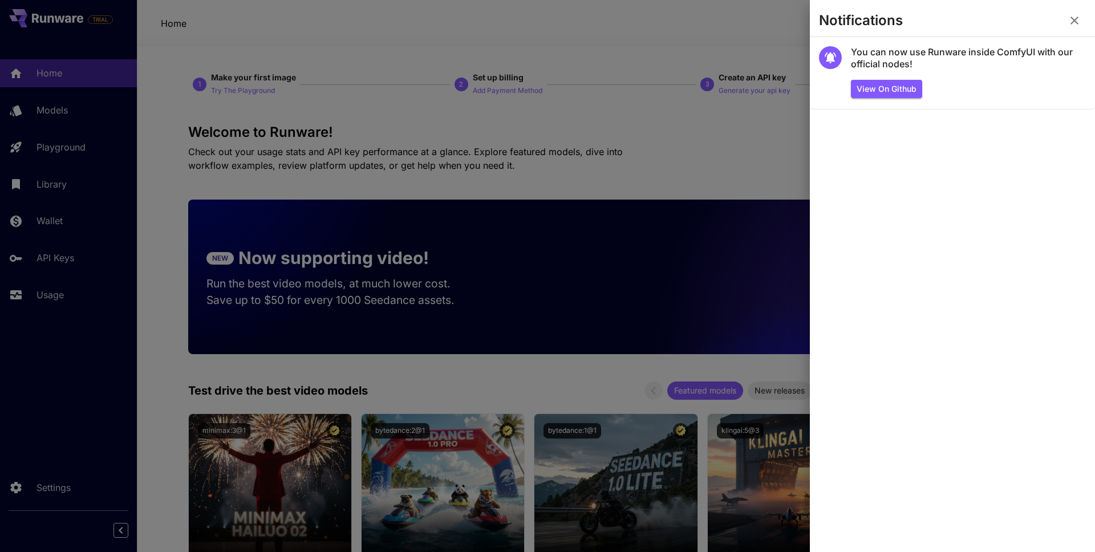
click at [633, 144] on div at bounding box center [547, 276] width 1095 height 552
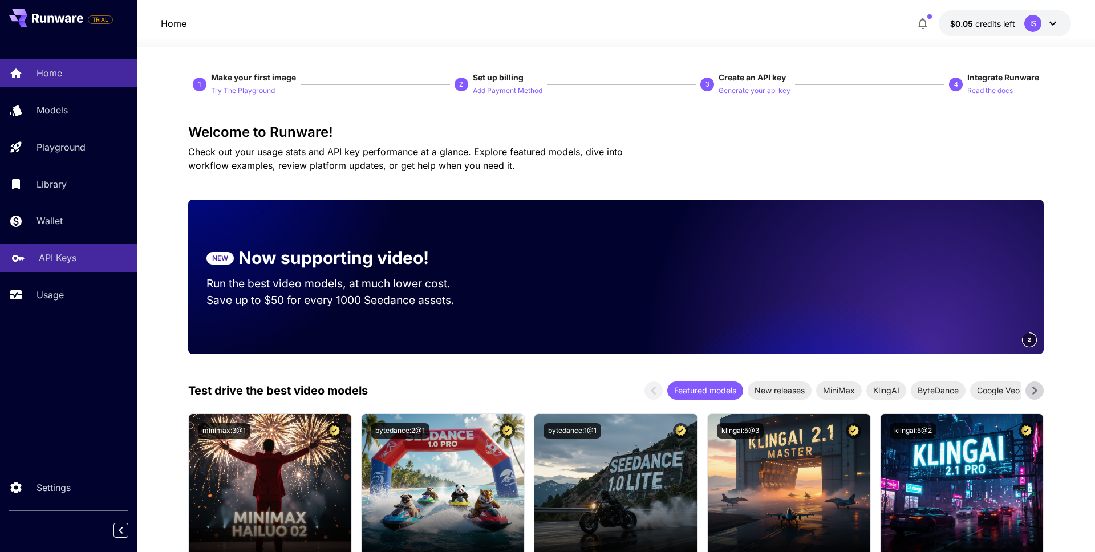
click at [55, 252] on p "API Keys" at bounding box center [58, 258] width 38 height 14
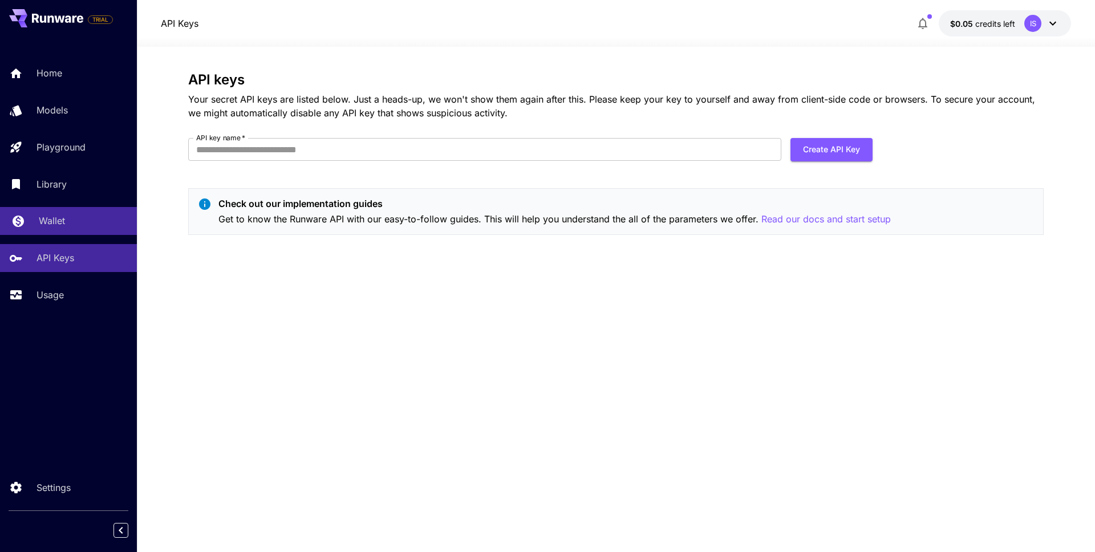
click at [80, 234] on link "Wallet" at bounding box center [68, 221] width 137 height 28
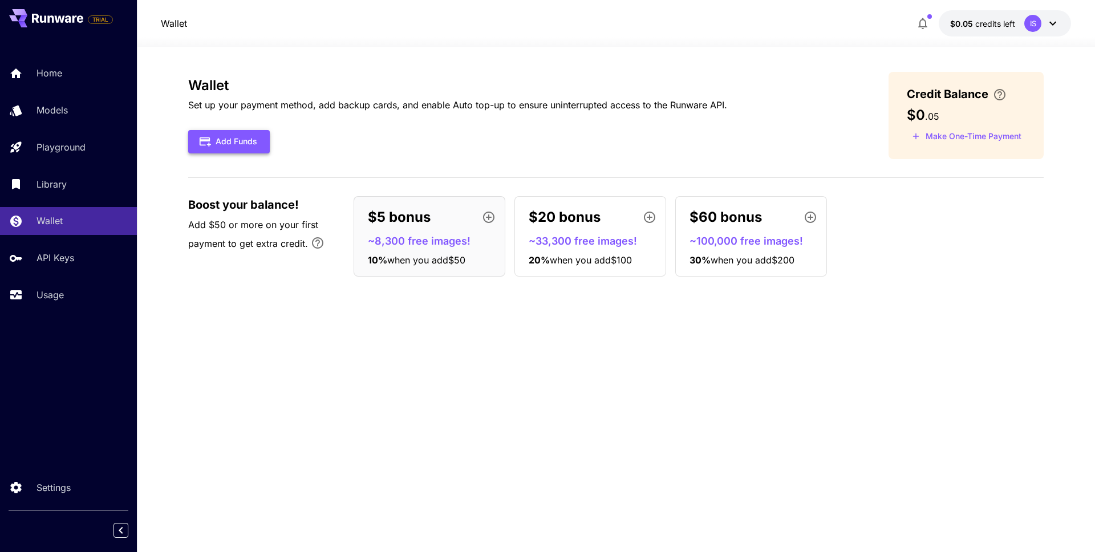
click at [263, 152] on button "Add Funds" at bounding box center [229, 141] width 82 height 23
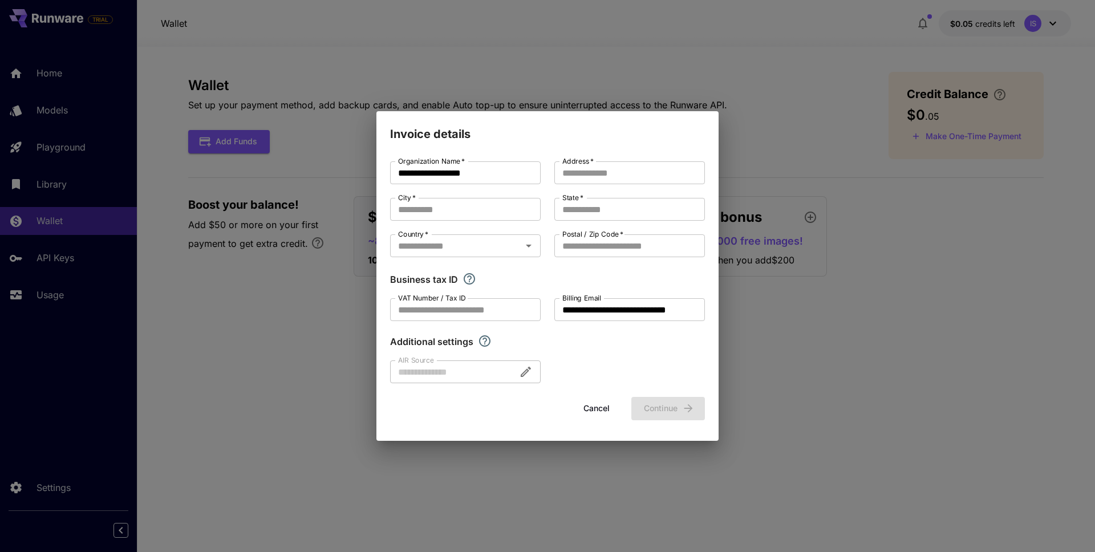
click at [586, 402] on button "Cancel" at bounding box center [596, 408] width 51 height 23
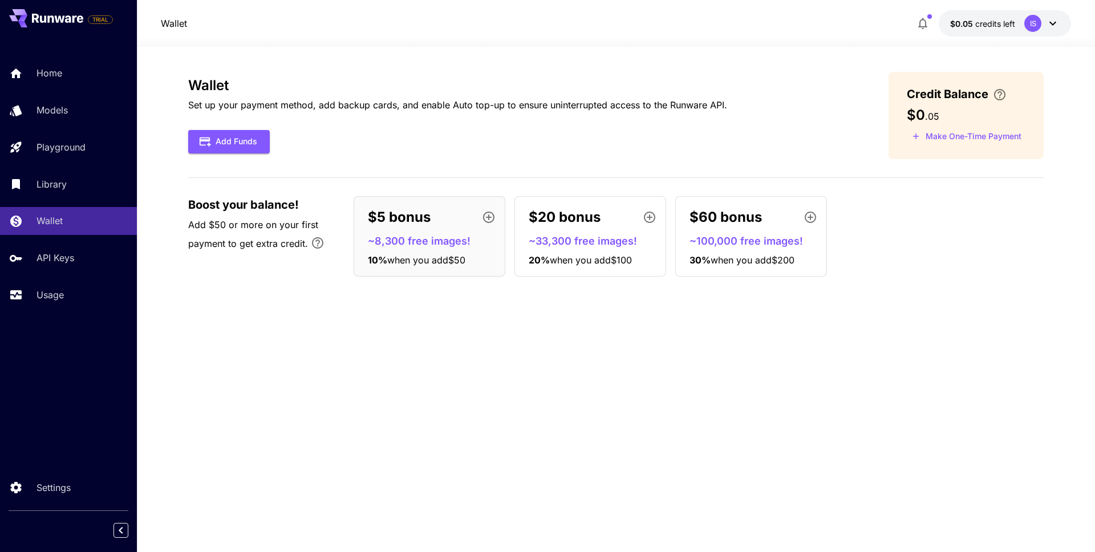
click at [255, 207] on span "Boost your balance!" at bounding box center [243, 204] width 111 height 17
click at [119, 257] on div "API Keys" at bounding box center [83, 258] width 89 height 14
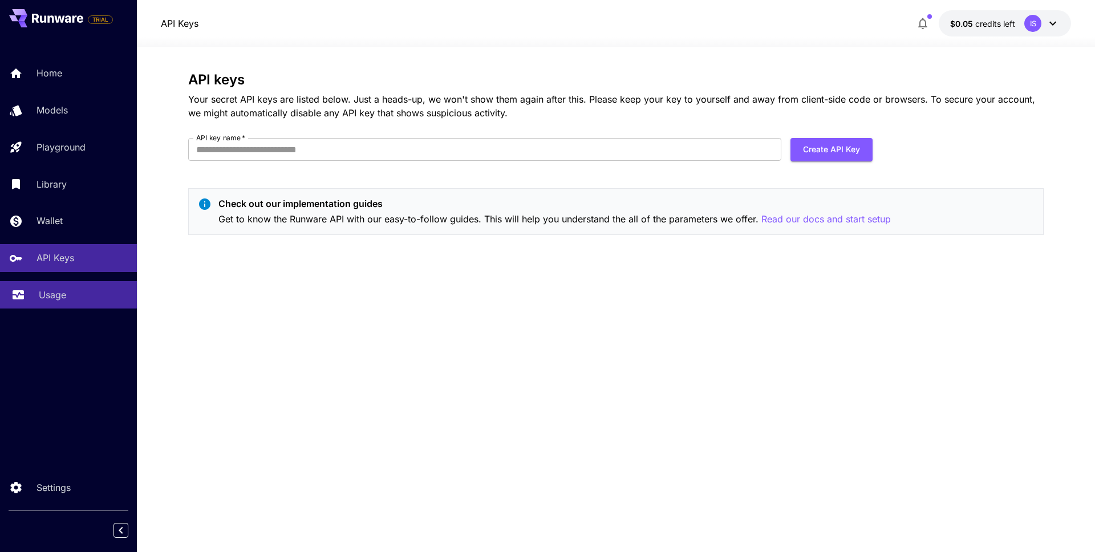
click at [97, 296] on div "Usage" at bounding box center [83, 295] width 89 height 14
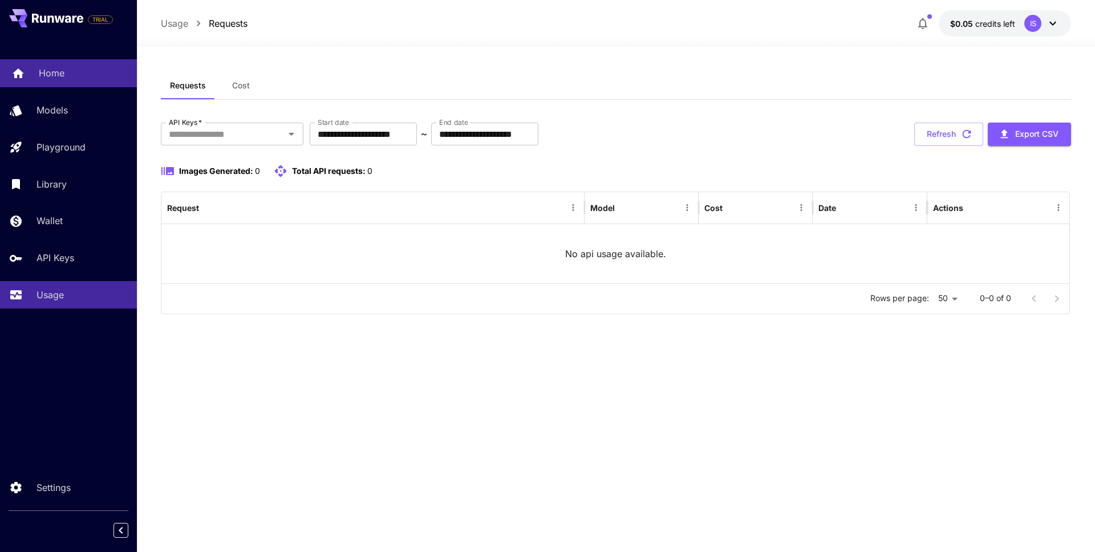
click at [90, 72] on div "Home" at bounding box center [83, 73] width 89 height 14
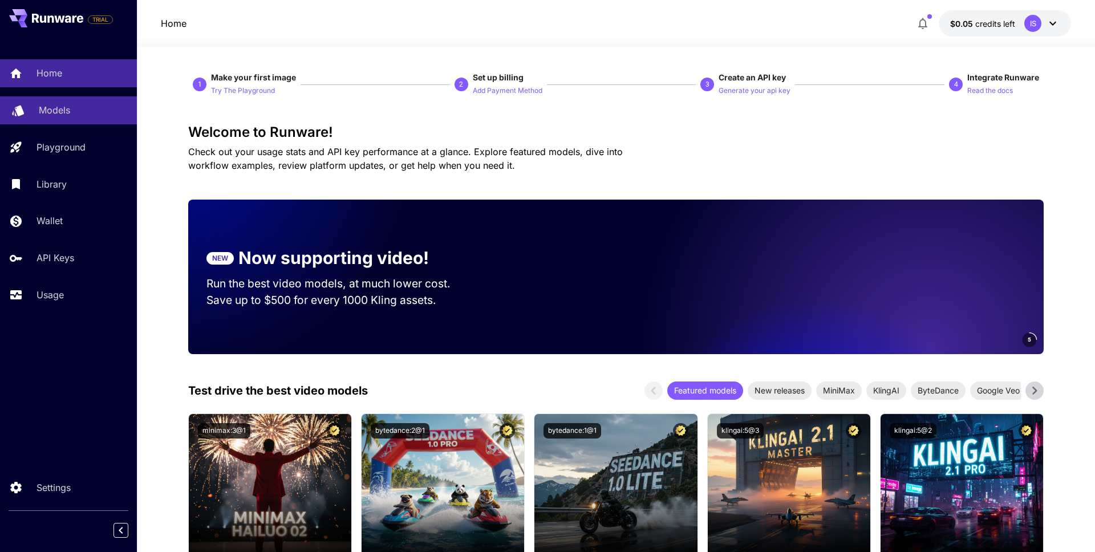
click at [87, 102] on link "Models" at bounding box center [68, 110] width 137 height 28
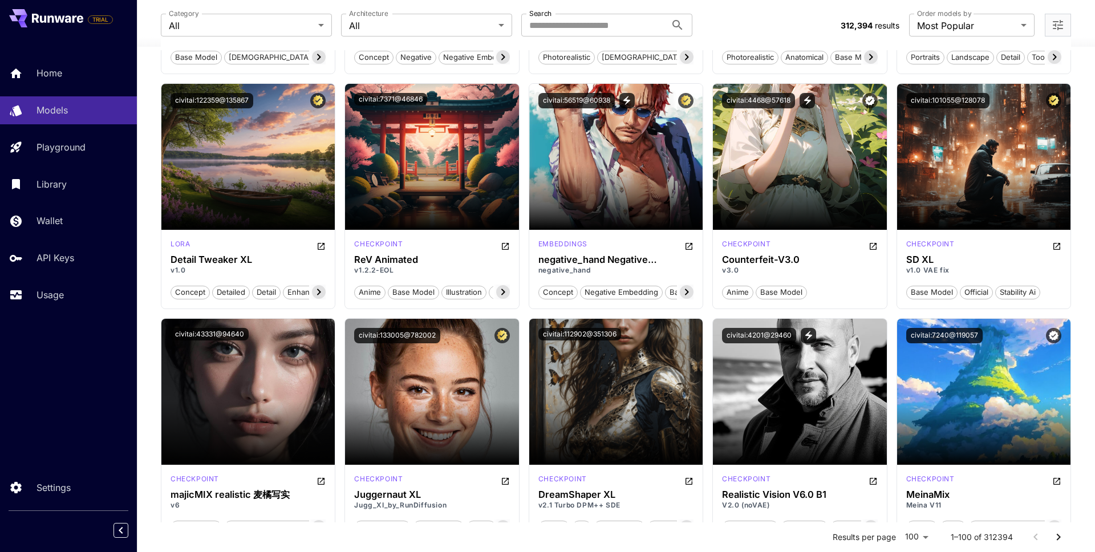
scroll to position [1746, 0]
